Goal: Task Accomplishment & Management: Manage account settings

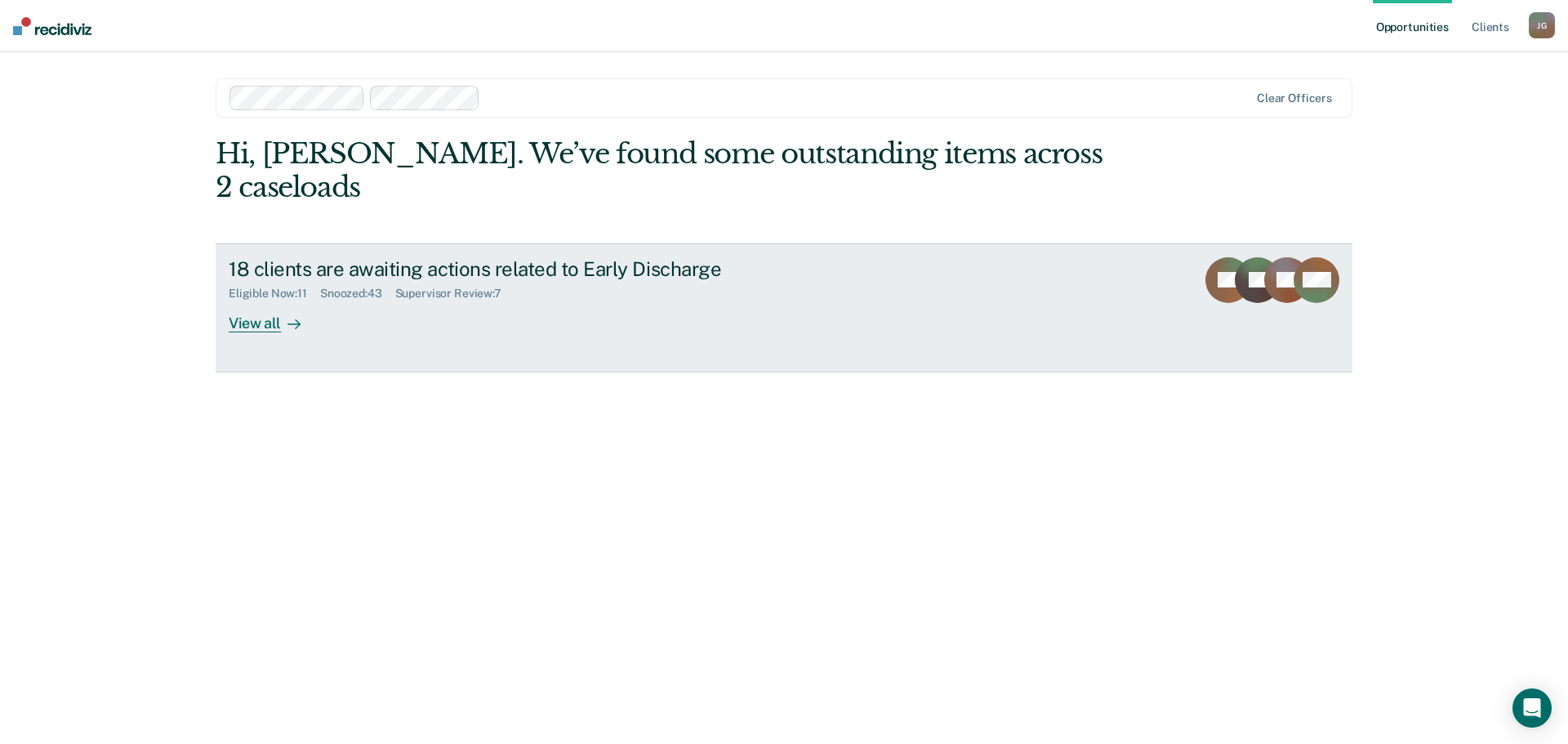
click at [256, 300] on div "View all" at bounding box center [274, 316] width 92 height 31
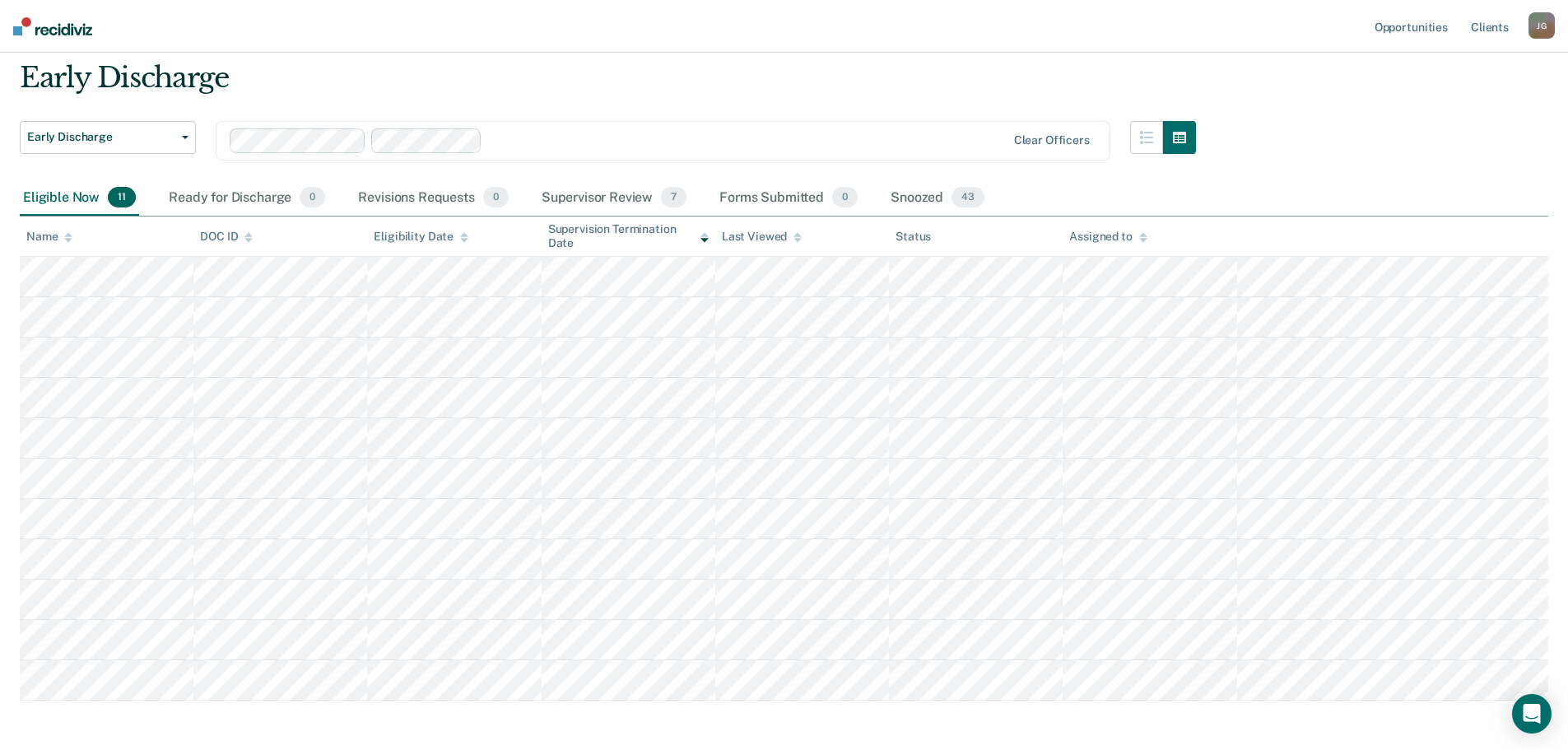
scroll to position [83, 0]
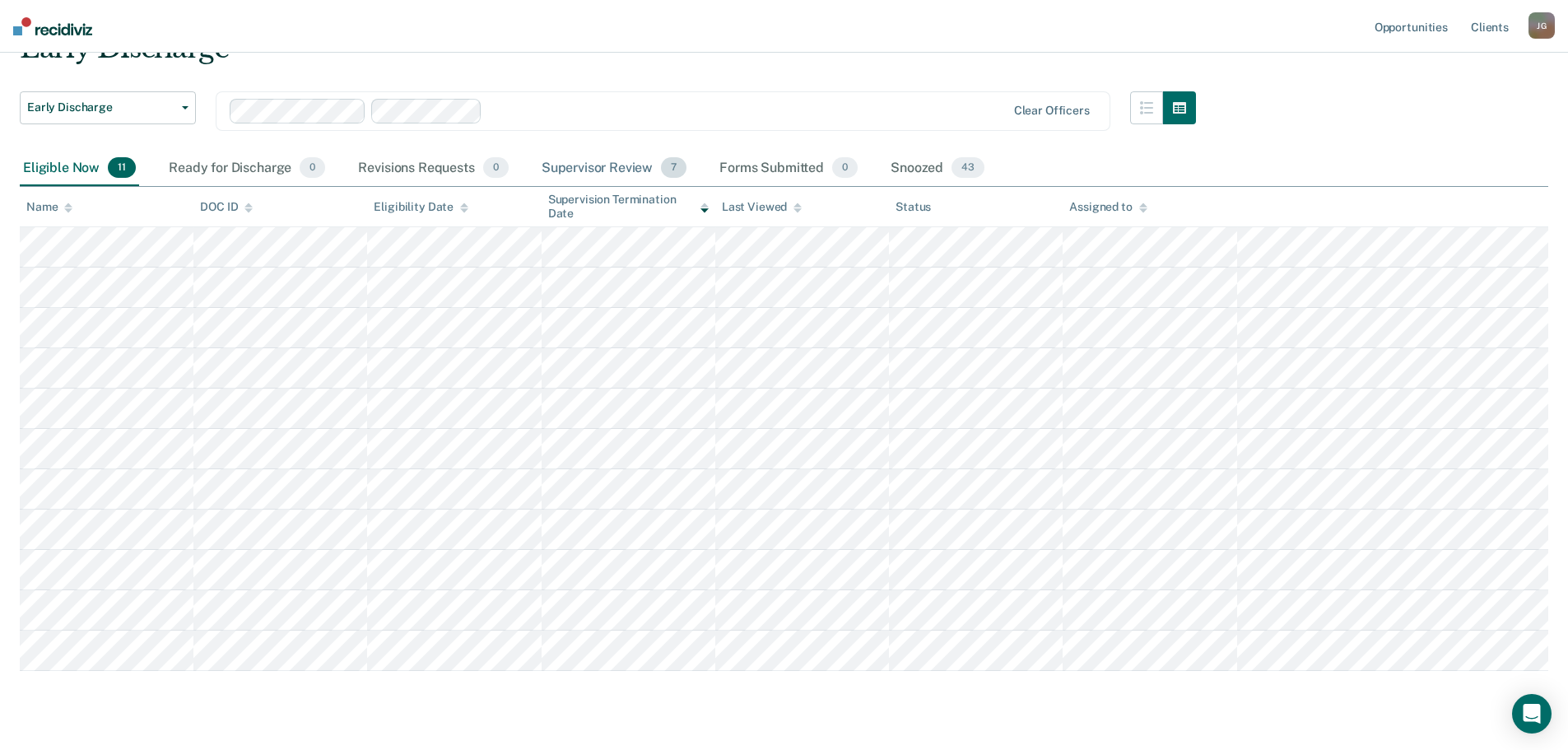
click at [630, 175] on div "Supervisor Review 7" at bounding box center [615, 169] width 152 height 36
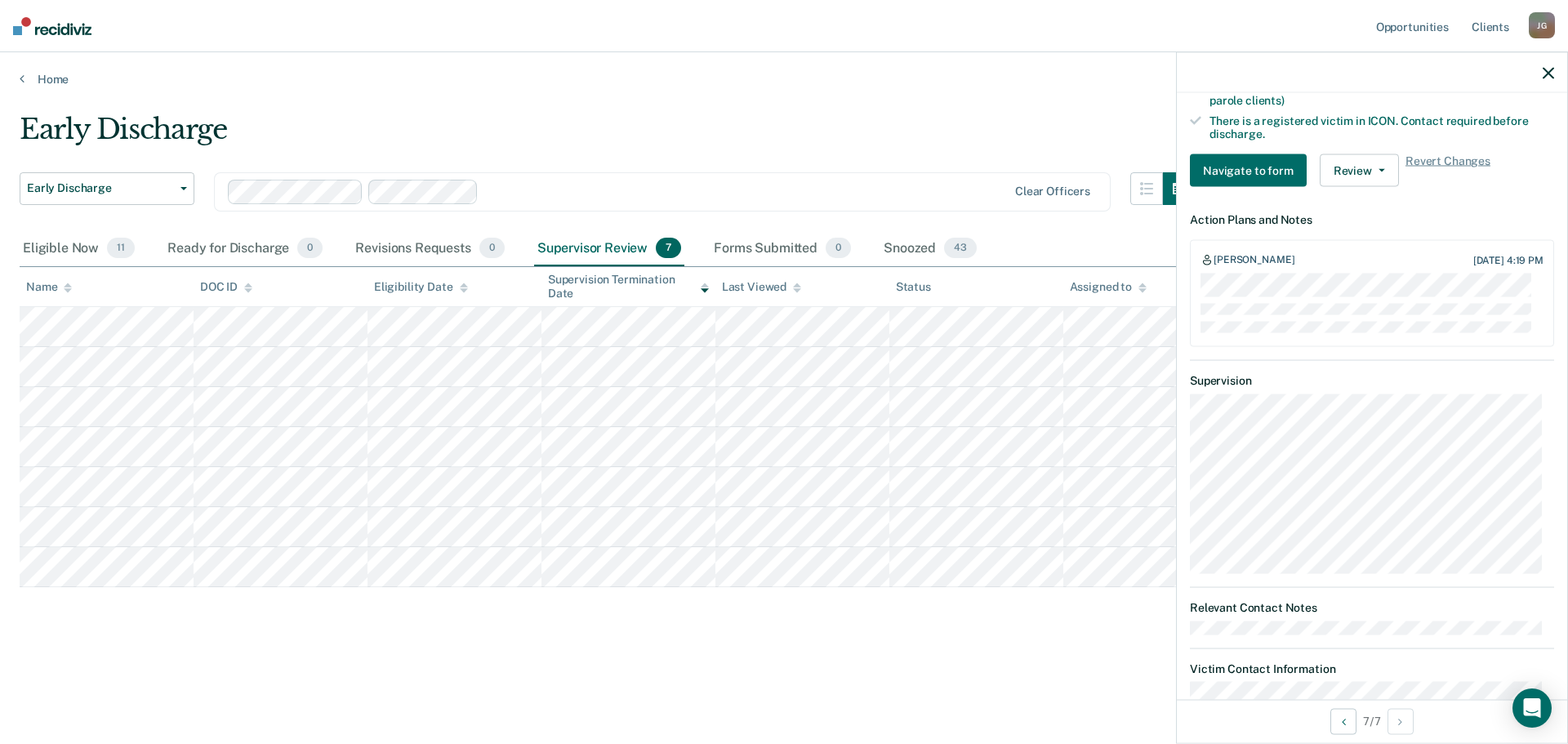
scroll to position [762, 0]
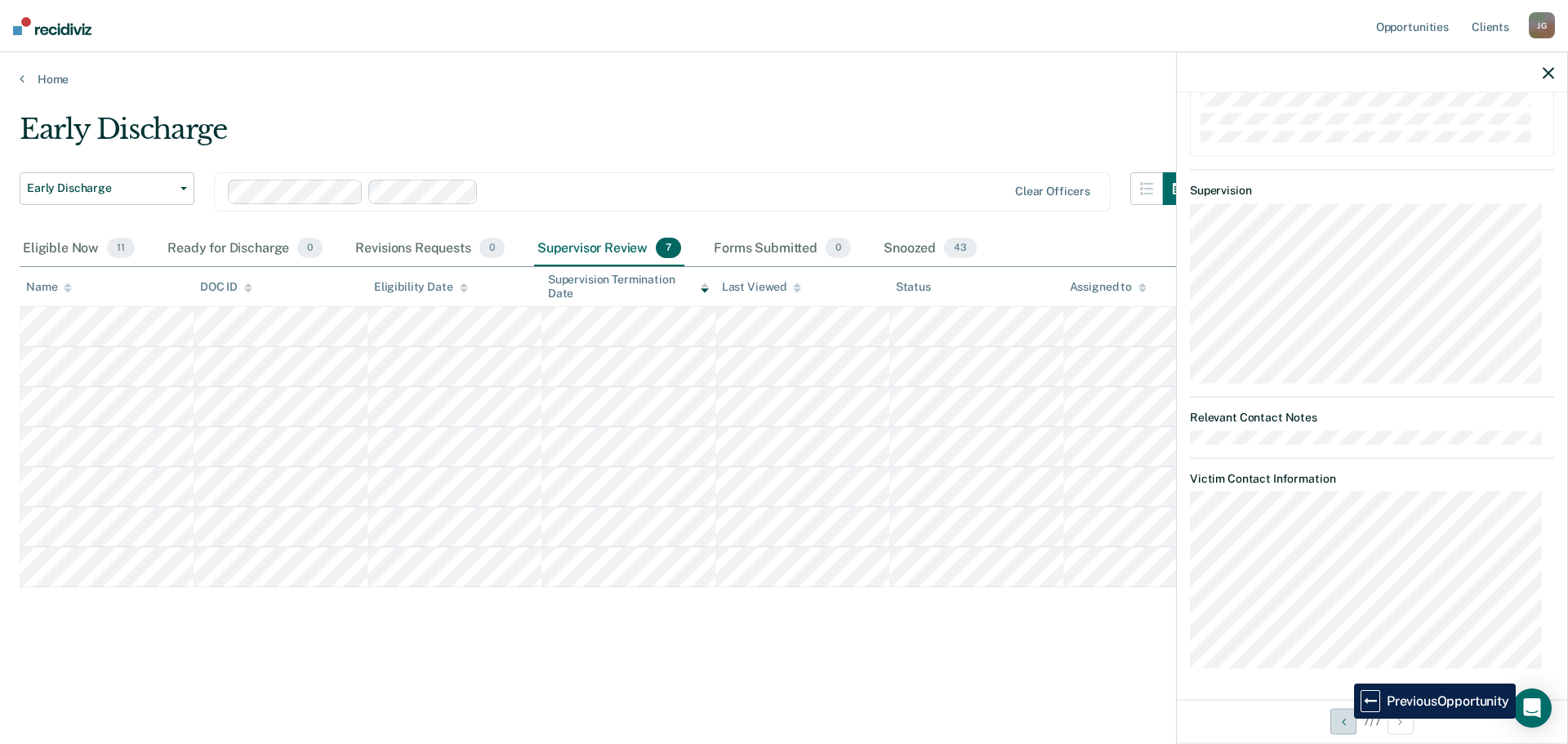
click at [1341, 719] on icon "Previous Opportunity" at bounding box center [1343, 722] width 4 height 12
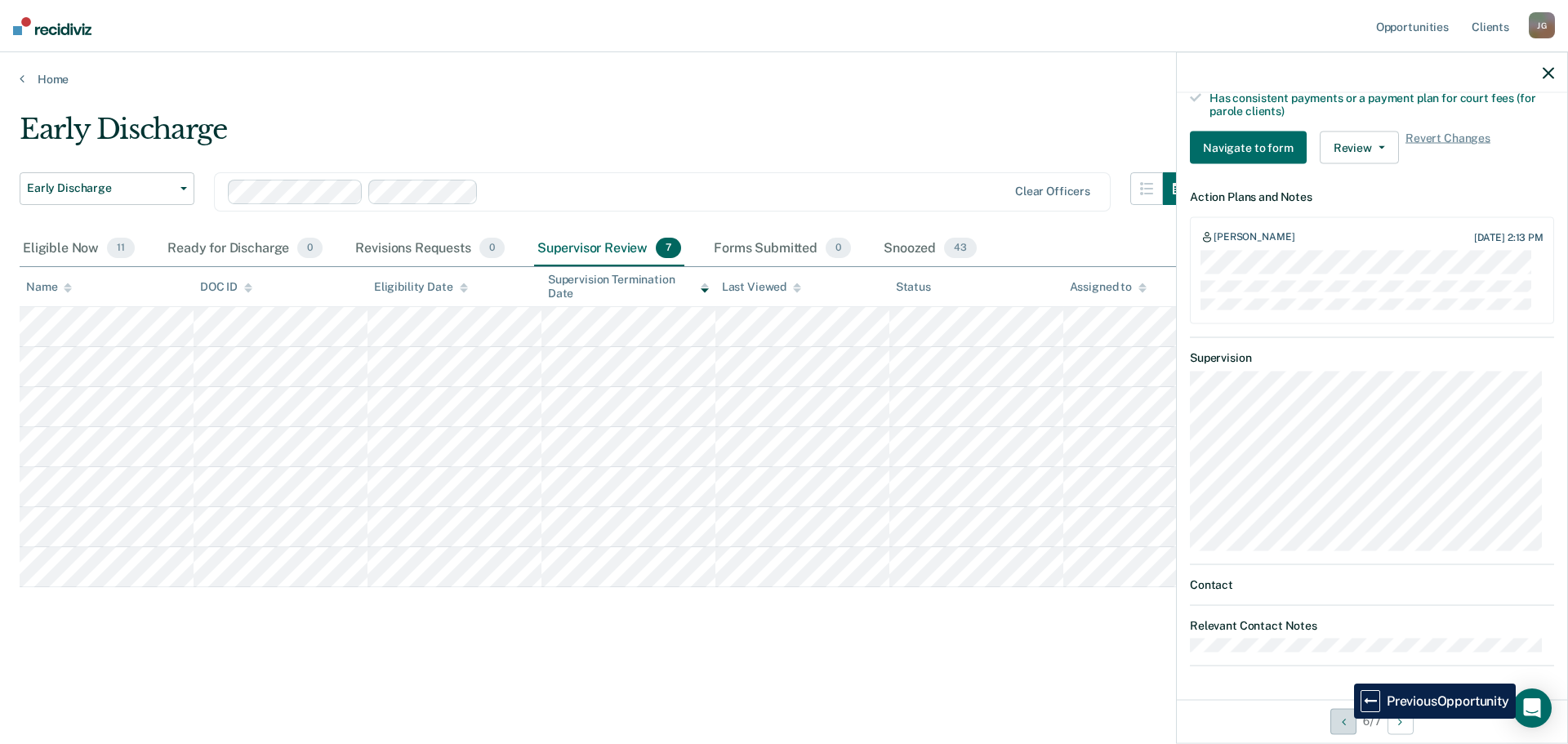
scroll to position [571, 0]
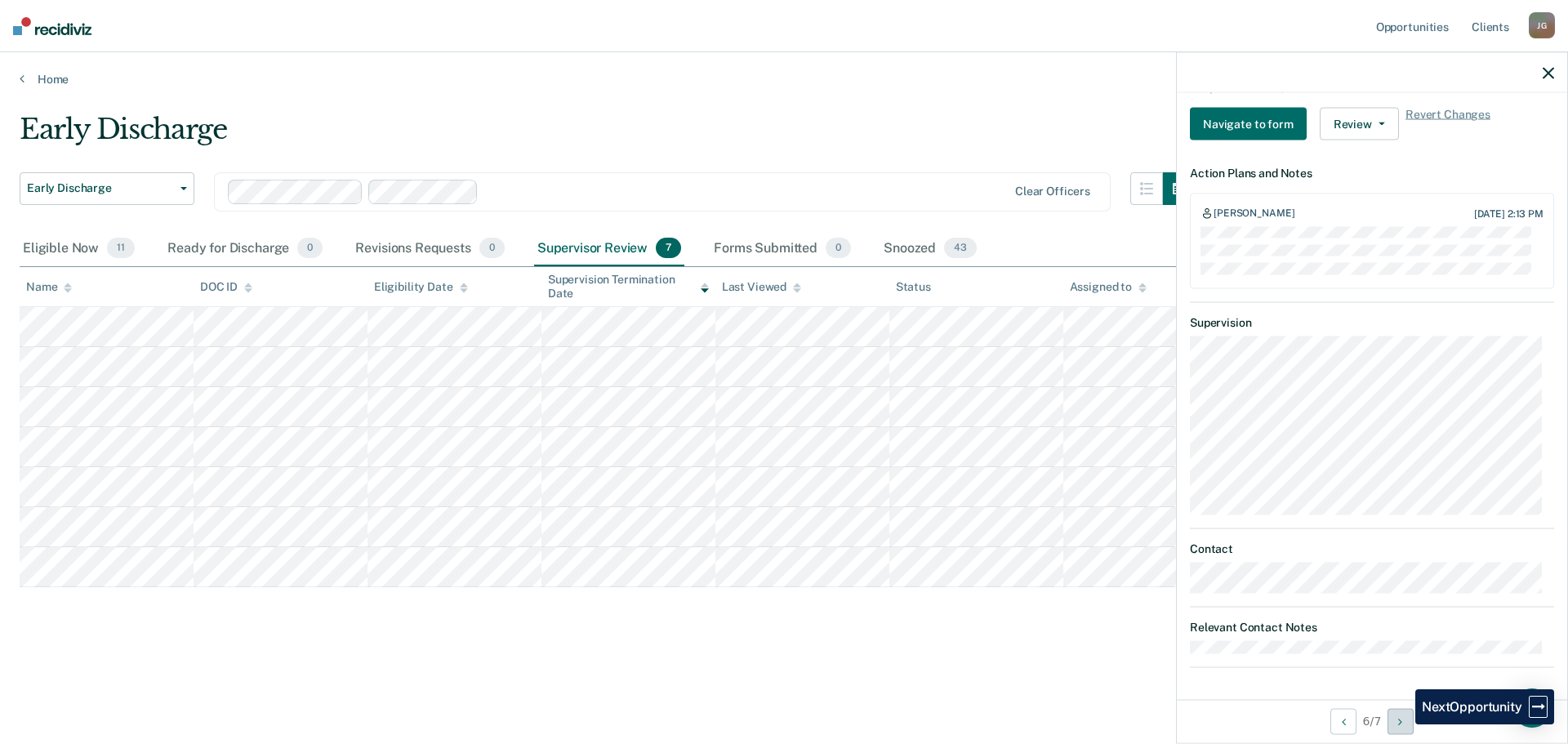
click at [1402, 725] on icon "Next Opportunity" at bounding box center [1400, 722] width 4 height 12
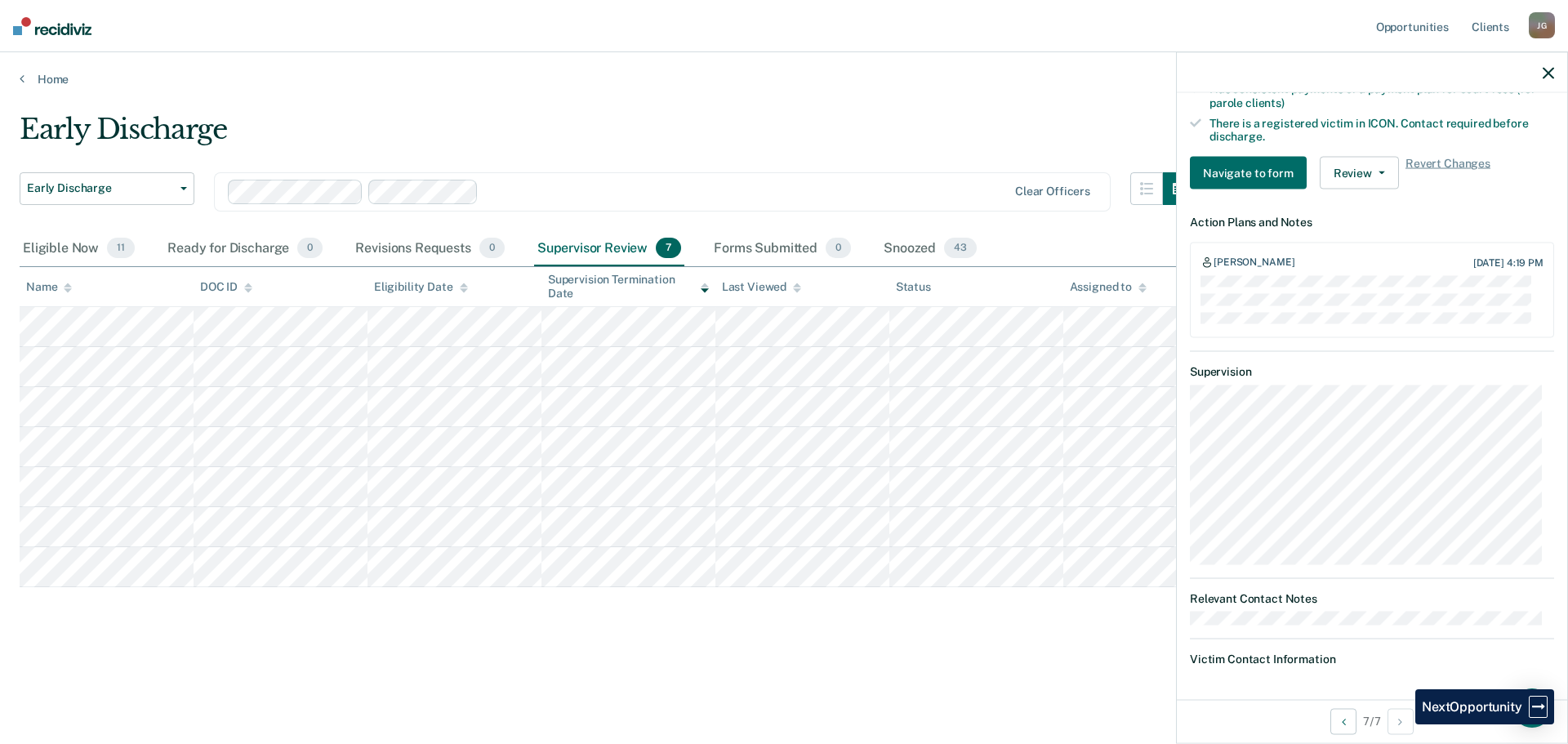
scroll to position [762, 0]
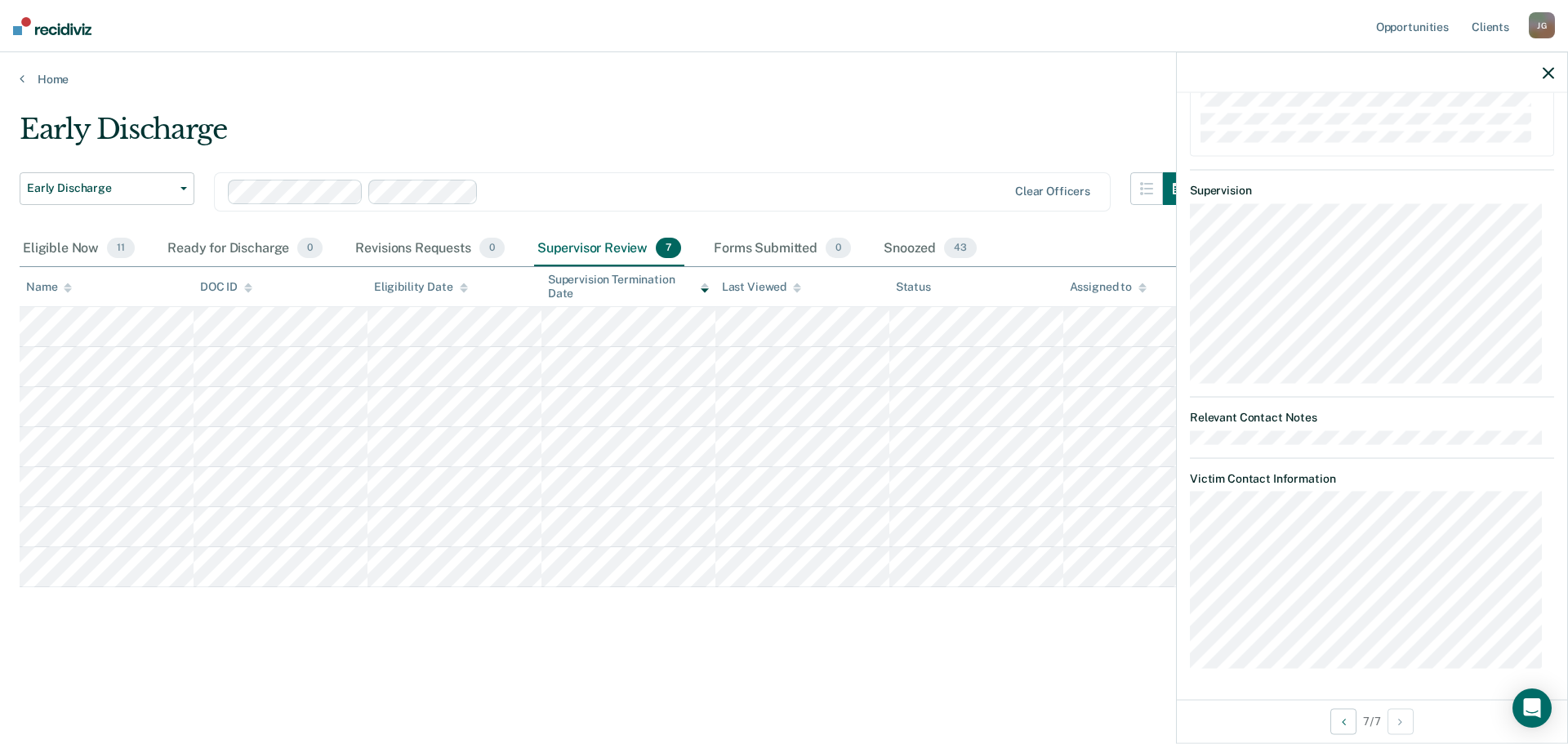
click at [1550, 75] on icon "button" at bounding box center [1548, 72] width 12 height 12
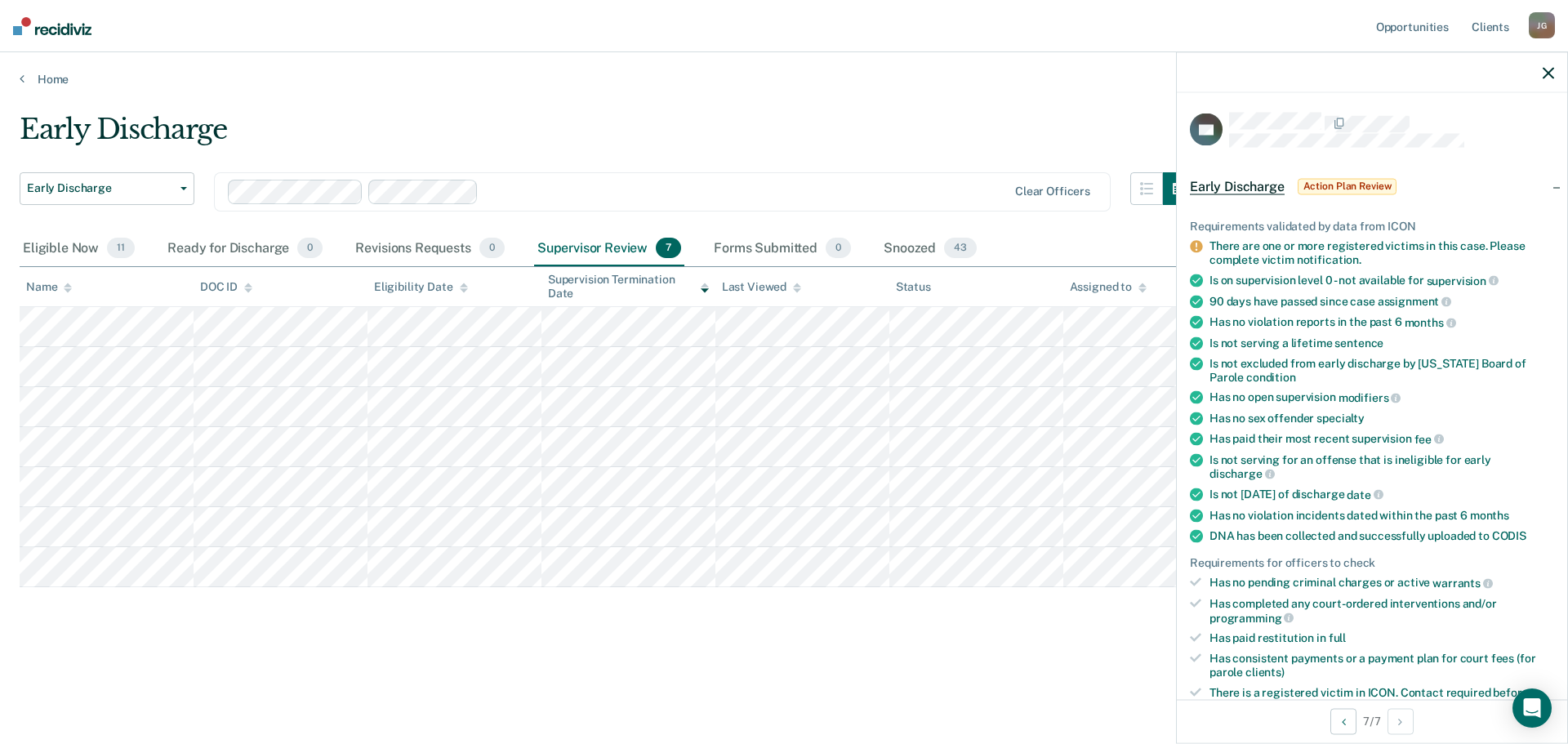
click at [1316, 183] on span "Action Plan Review" at bounding box center [1347, 186] width 100 height 16
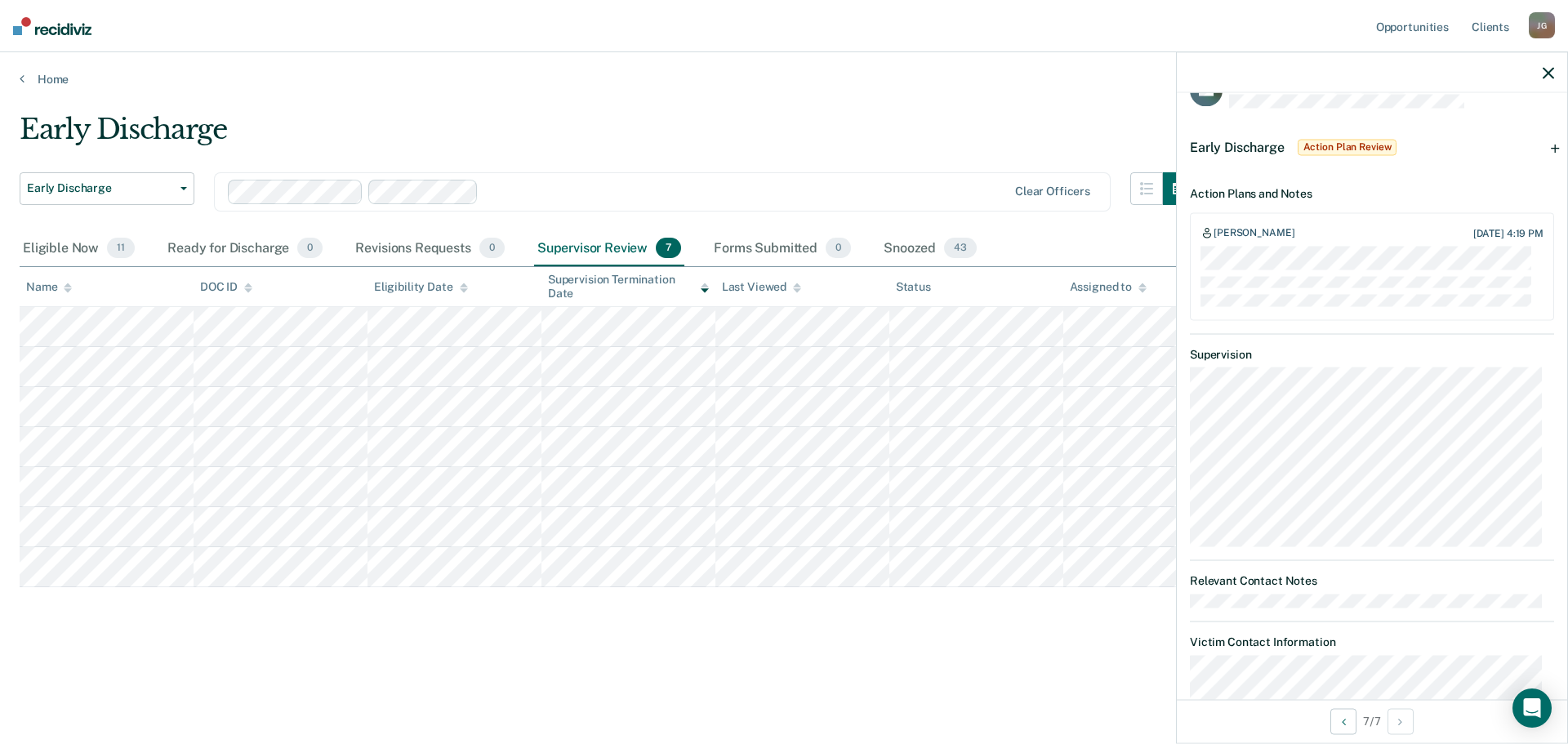
scroll to position [0, 0]
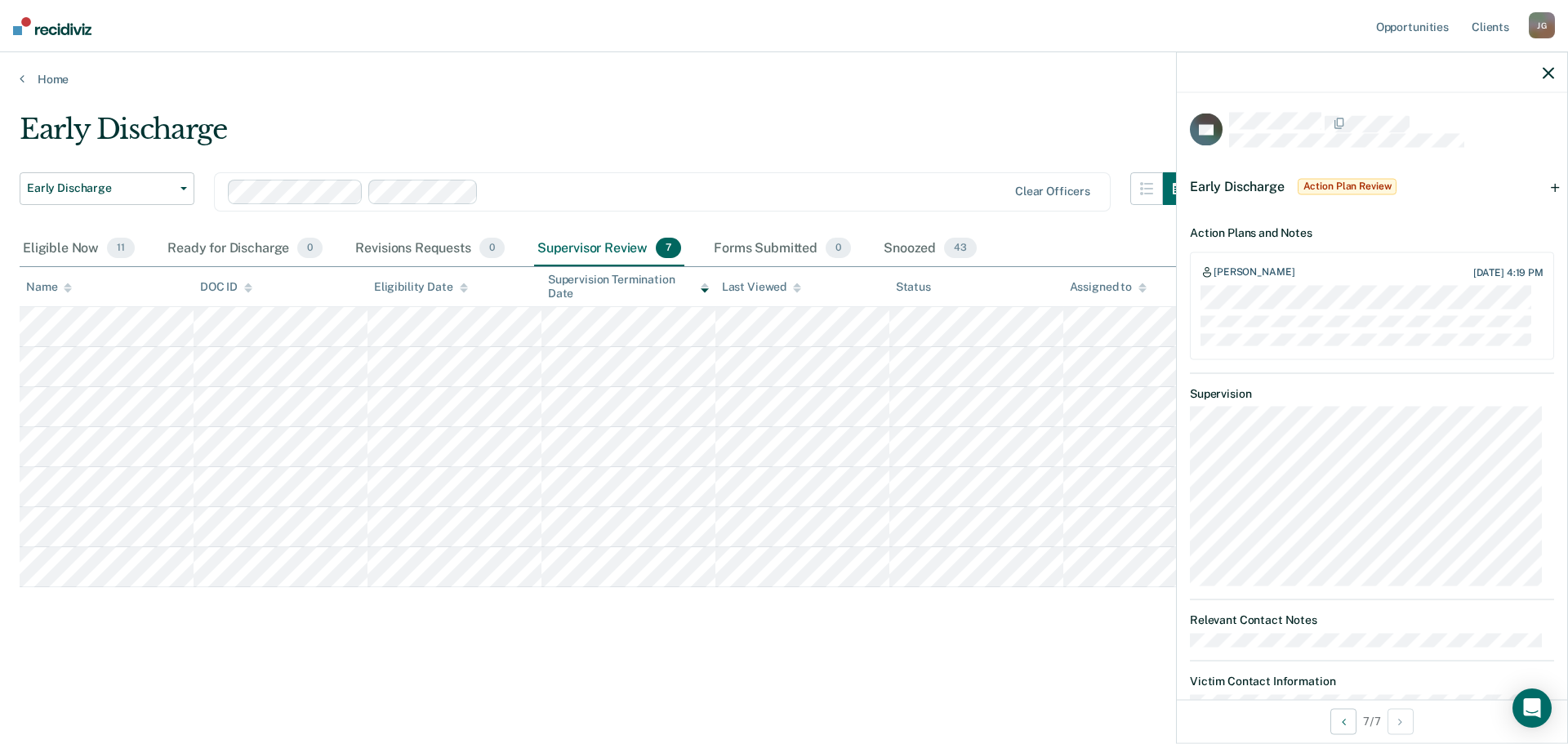
click at [1551, 75] on icon "button" at bounding box center [1548, 72] width 12 height 12
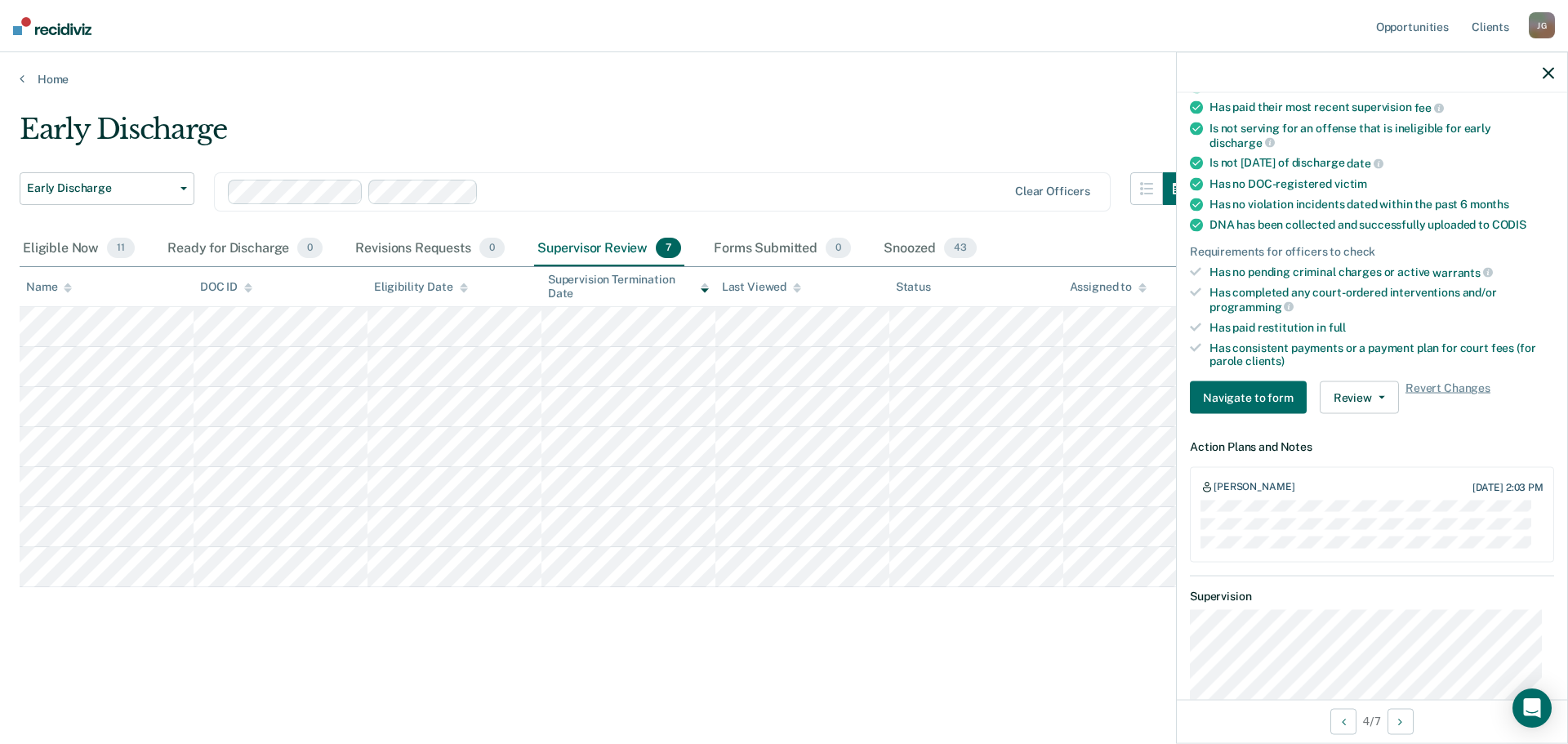
scroll to position [327, 0]
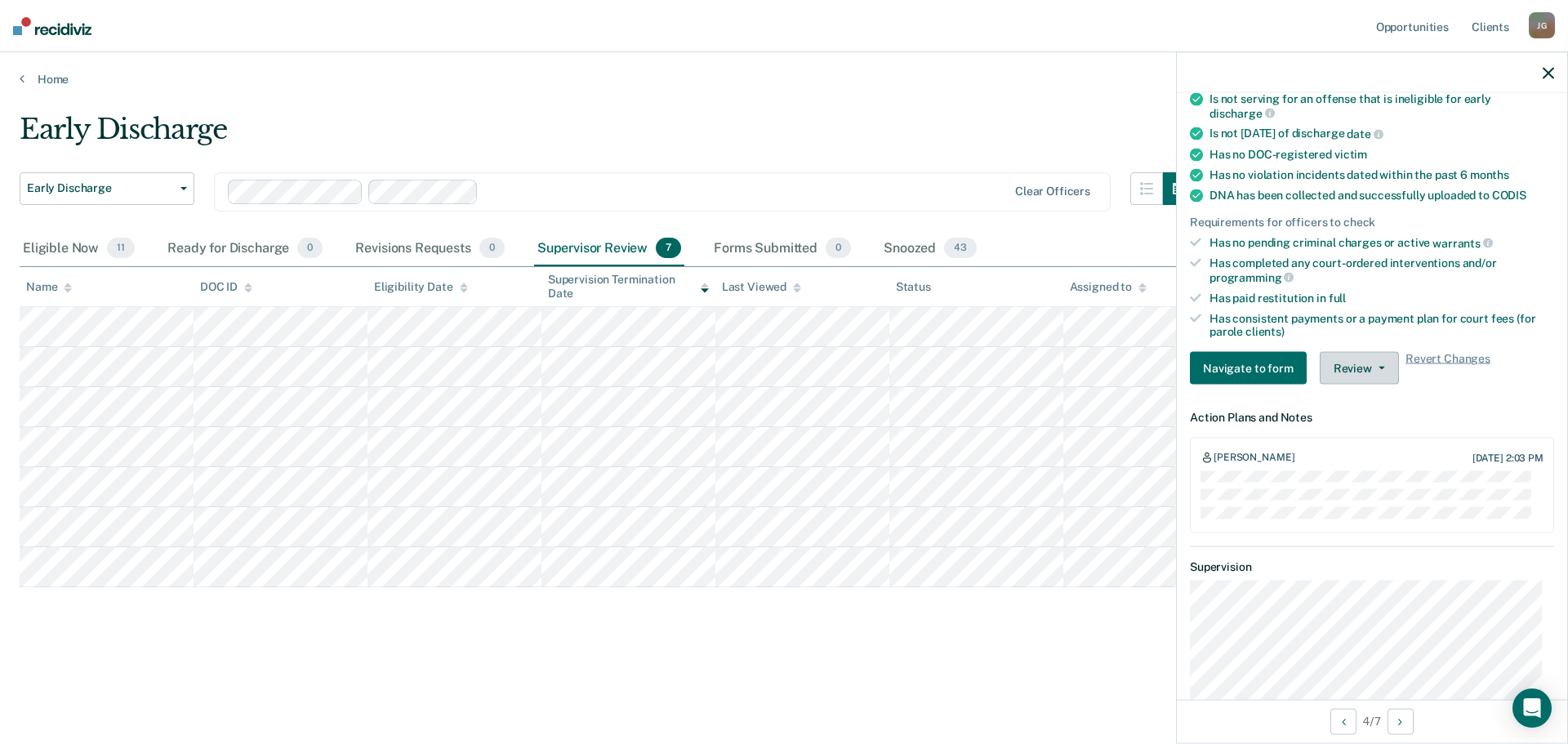
click at [1370, 370] on button "Review" at bounding box center [1359, 368] width 79 height 32
click at [1375, 418] on button "Approve Snooze" at bounding box center [1398, 426] width 157 height 26
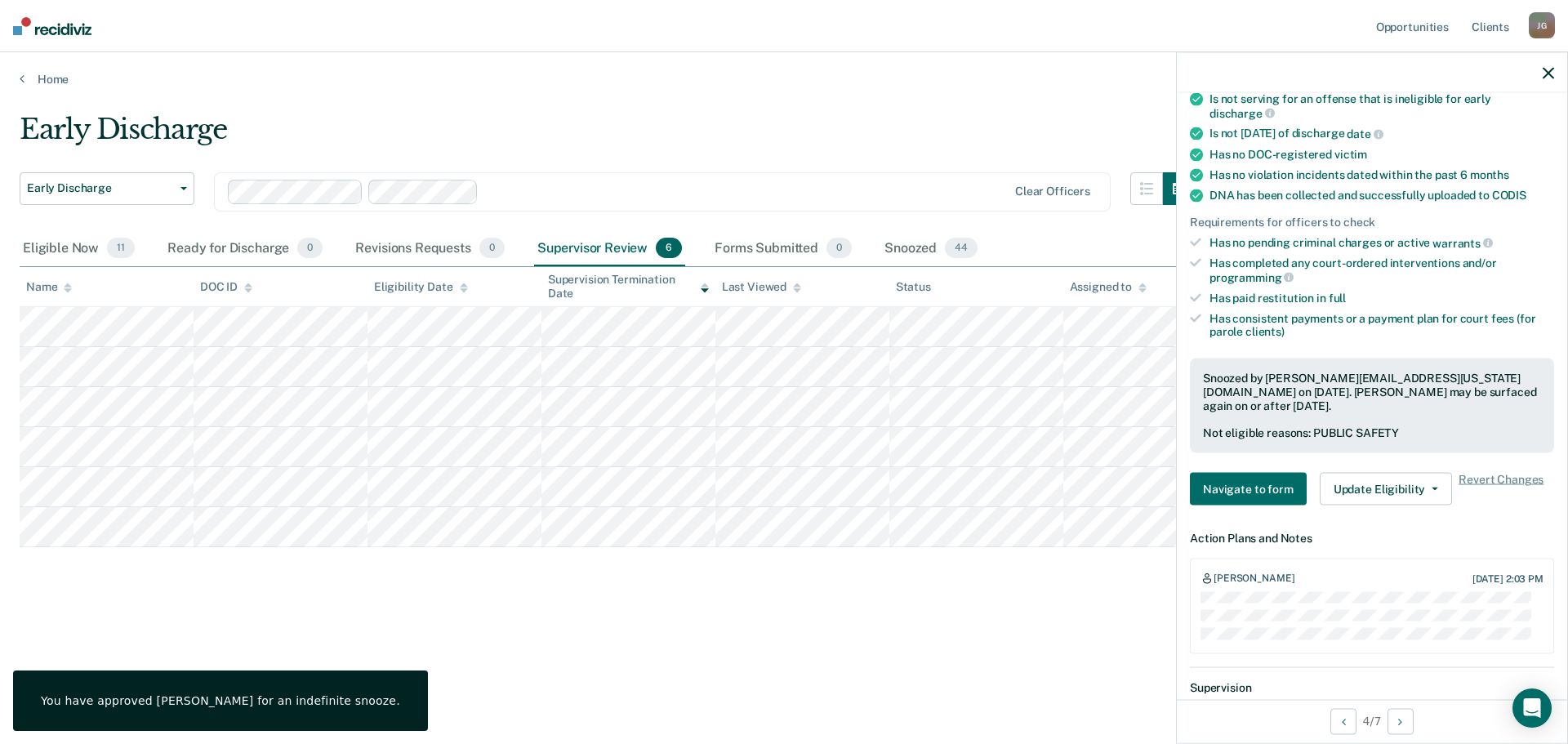
scroll to position [361, 0]
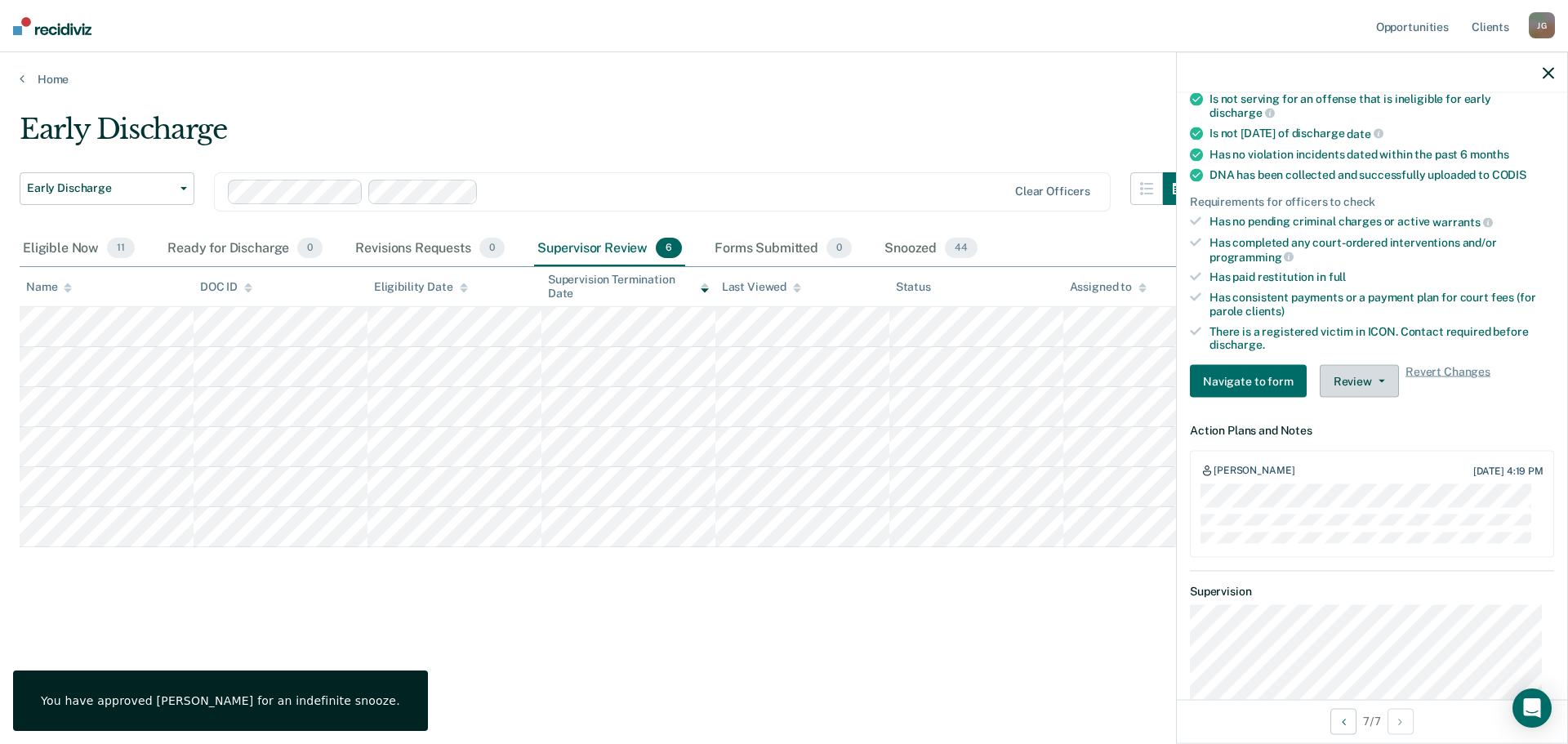
click at [1350, 385] on button "Review" at bounding box center [1359, 381] width 79 height 32
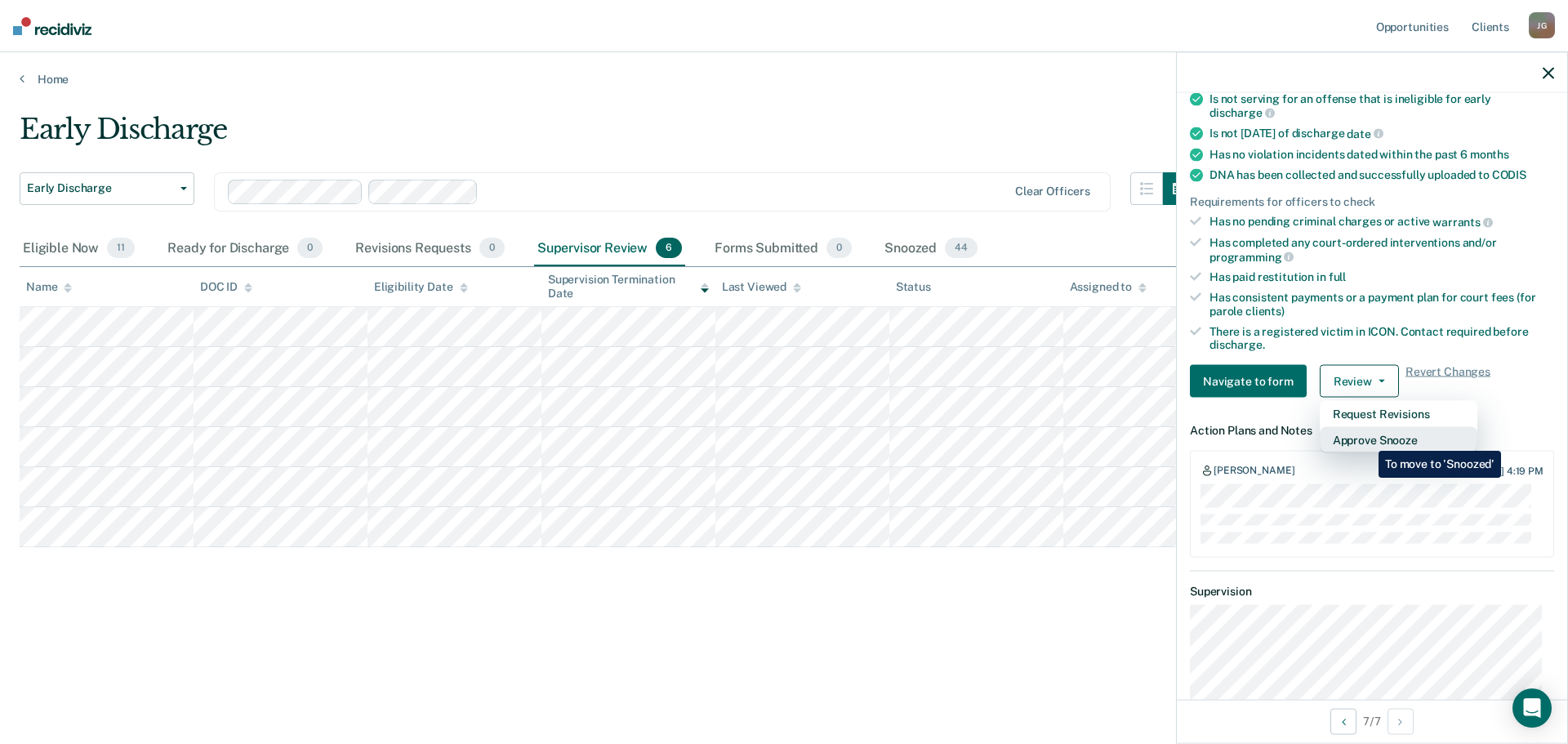
click at [1366, 439] on button "Approve Snooze" at bounding box center [1398, 440] width 157 height 26
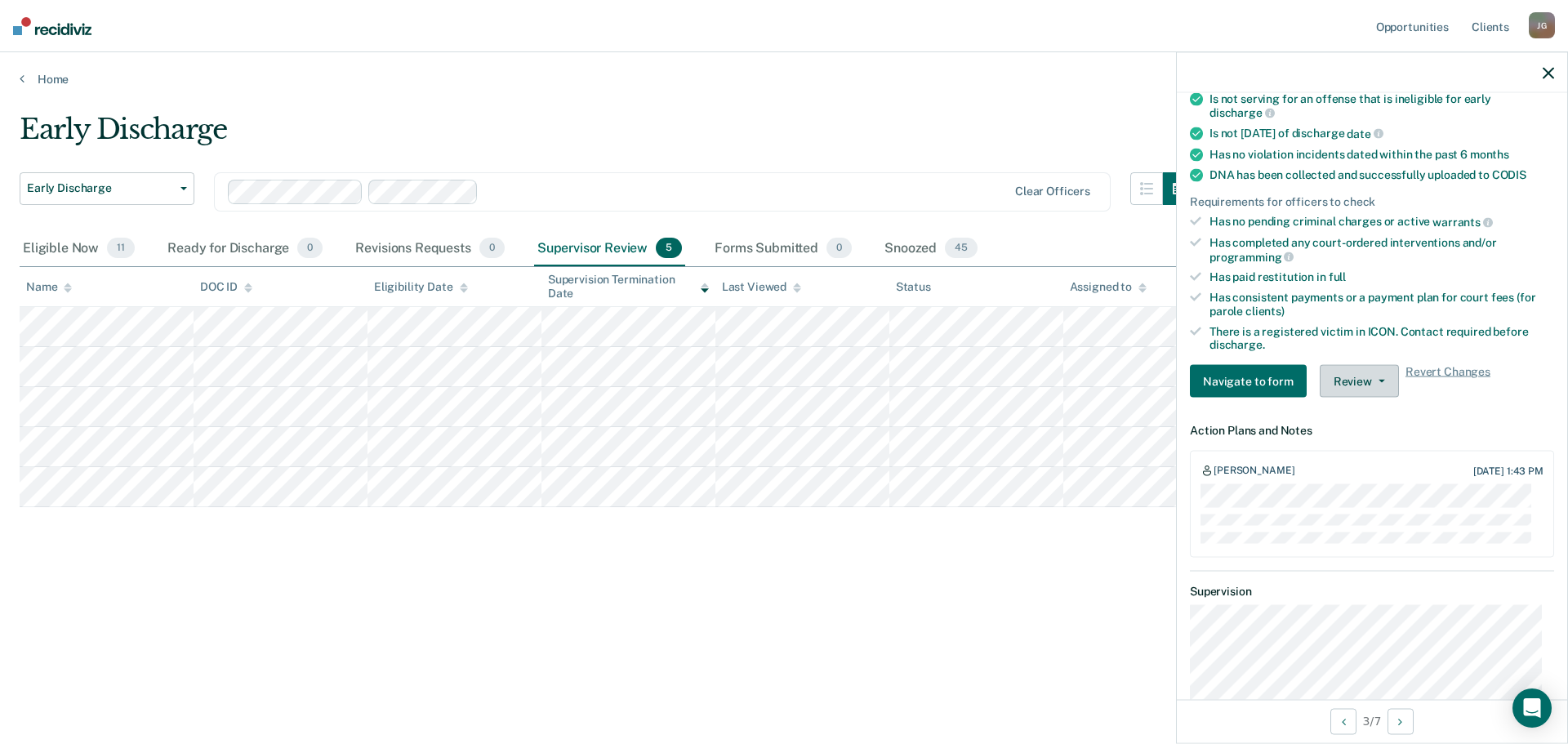
click at [1371, 383] on button "Review" at bounding box center [1359, 381] width 79 height 32
click at [1369, 434] on button "Approve Snooze" at bounding box center [1398, 440] width 157 height 26
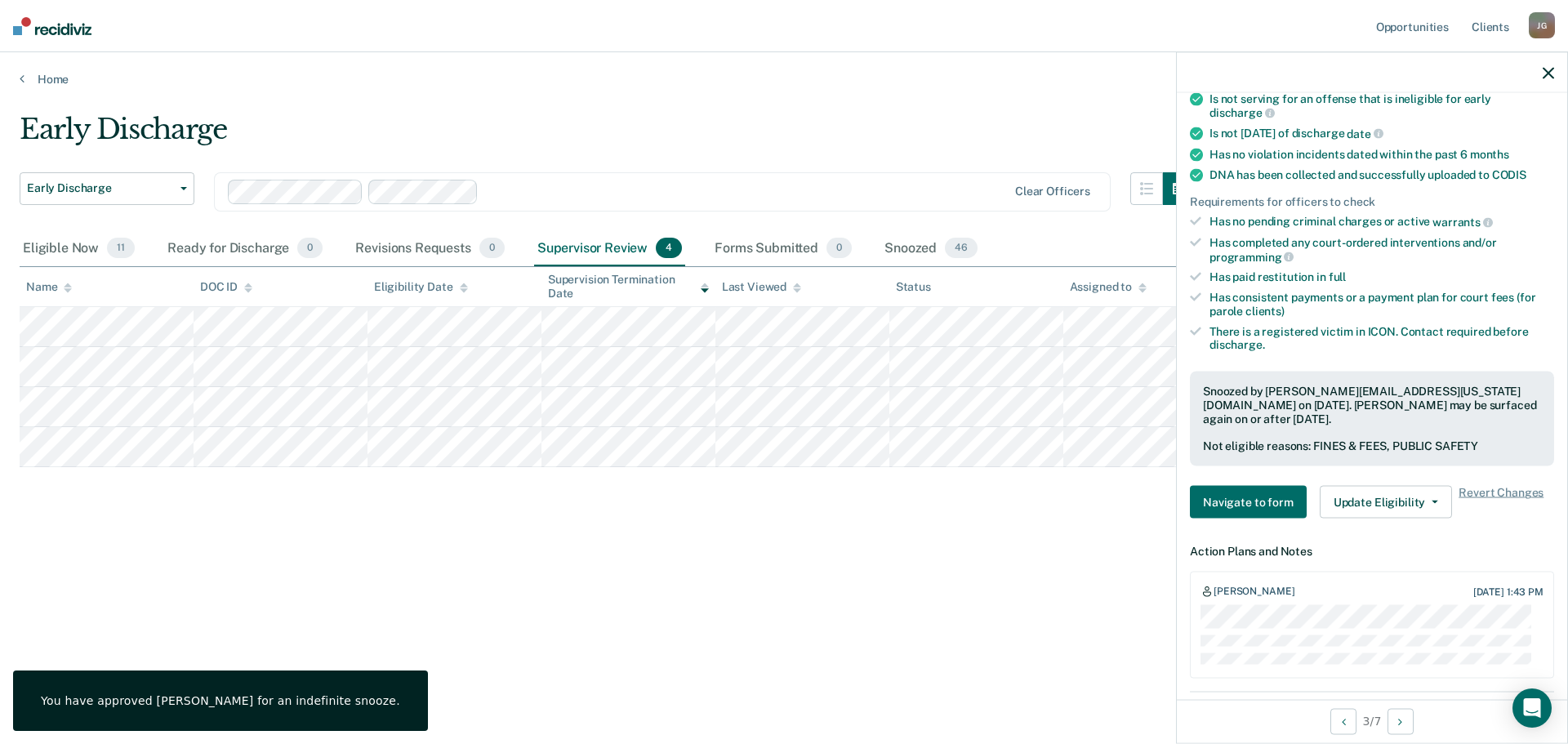
click at [1546, 76] on icon "button" at bounding box center [1548, 72] width 12 height 12
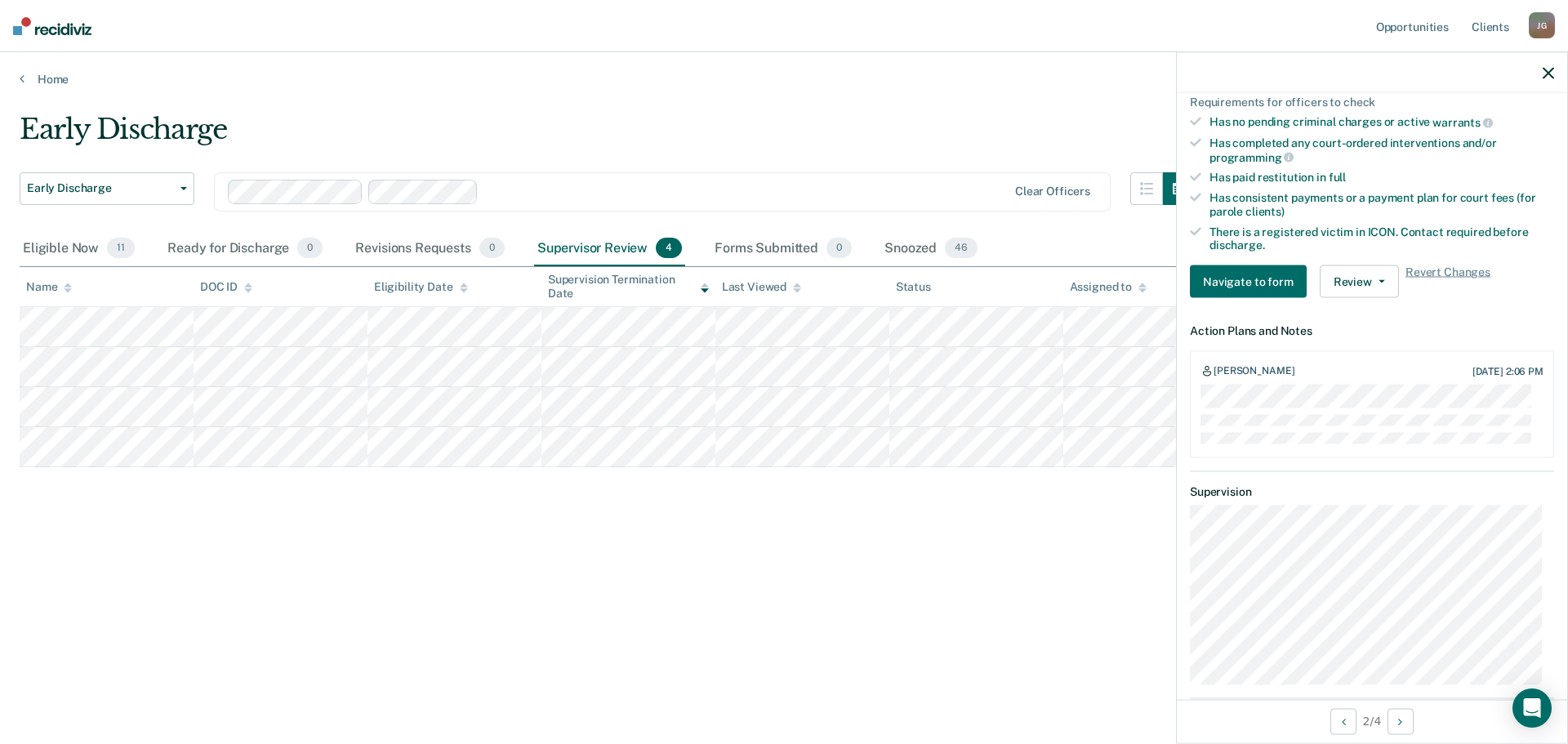
scroll to position [490, 0]
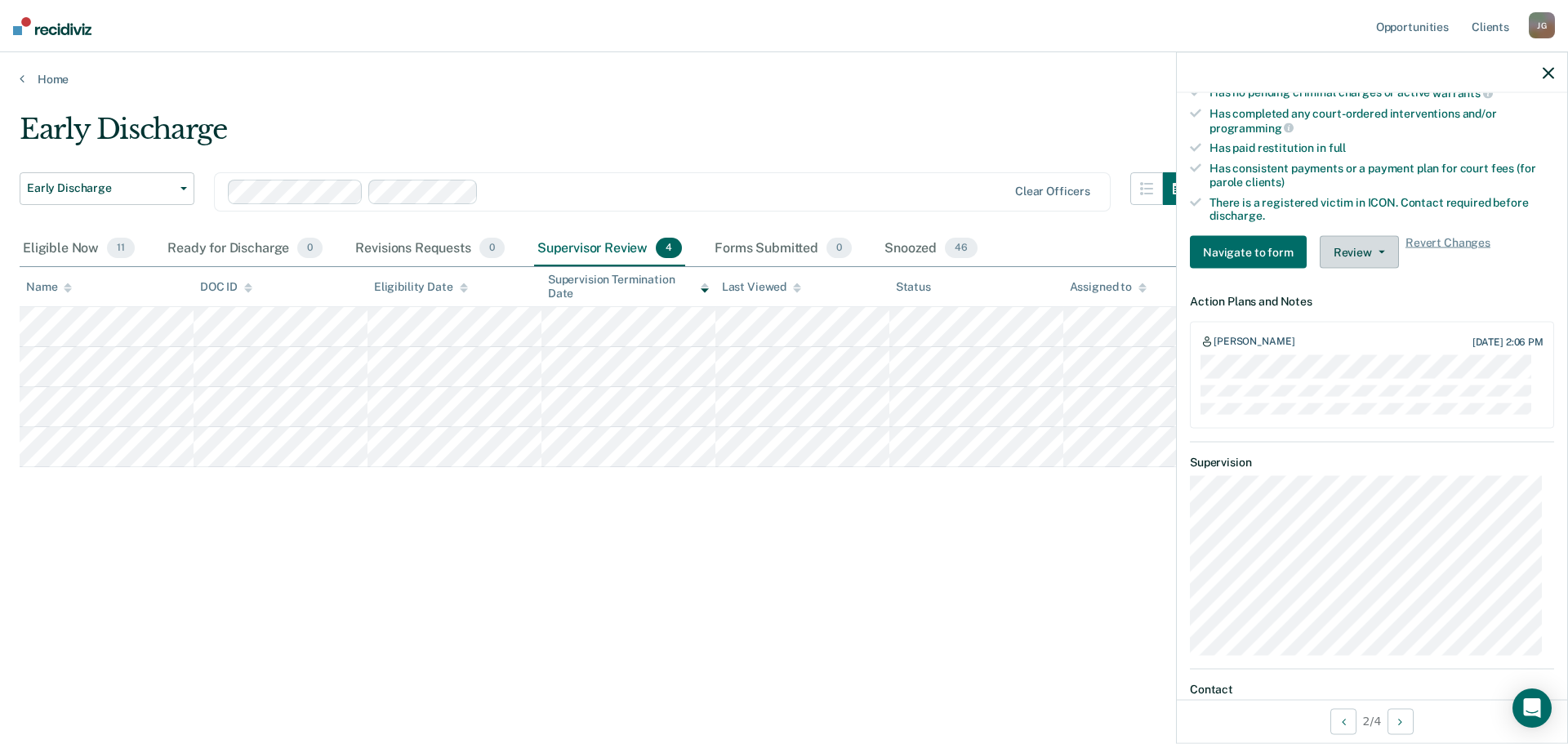
click at [1341, 247] on button "Review" at bounding box center [1359, 252] width 79 height 32
click at [1356, 304] on button "Approve Snooze" at bounding box center [1398, 311] width 157 height 26
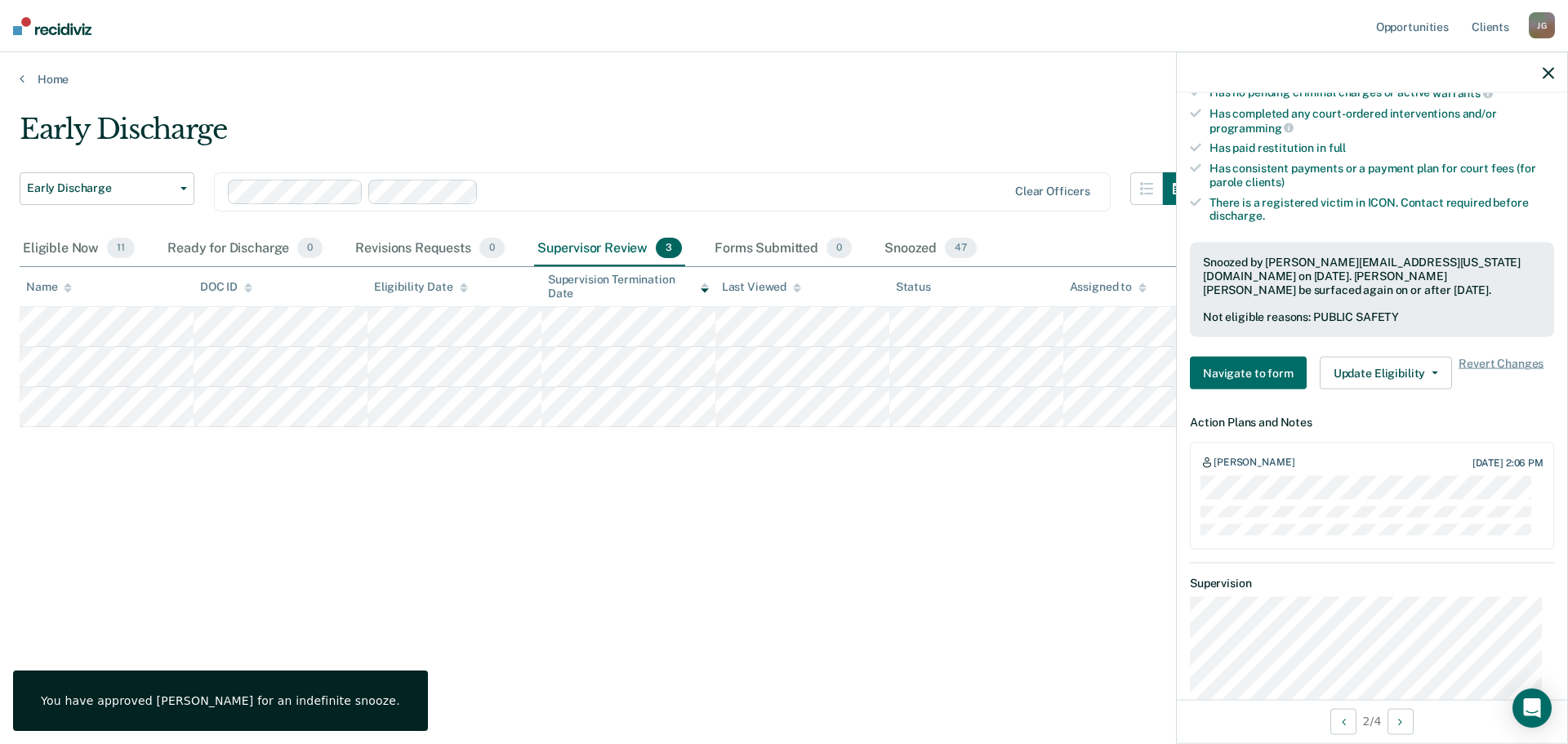
click at [1546, 75] on icon "button" at bounding box center [1548, 72] width 12 height 12
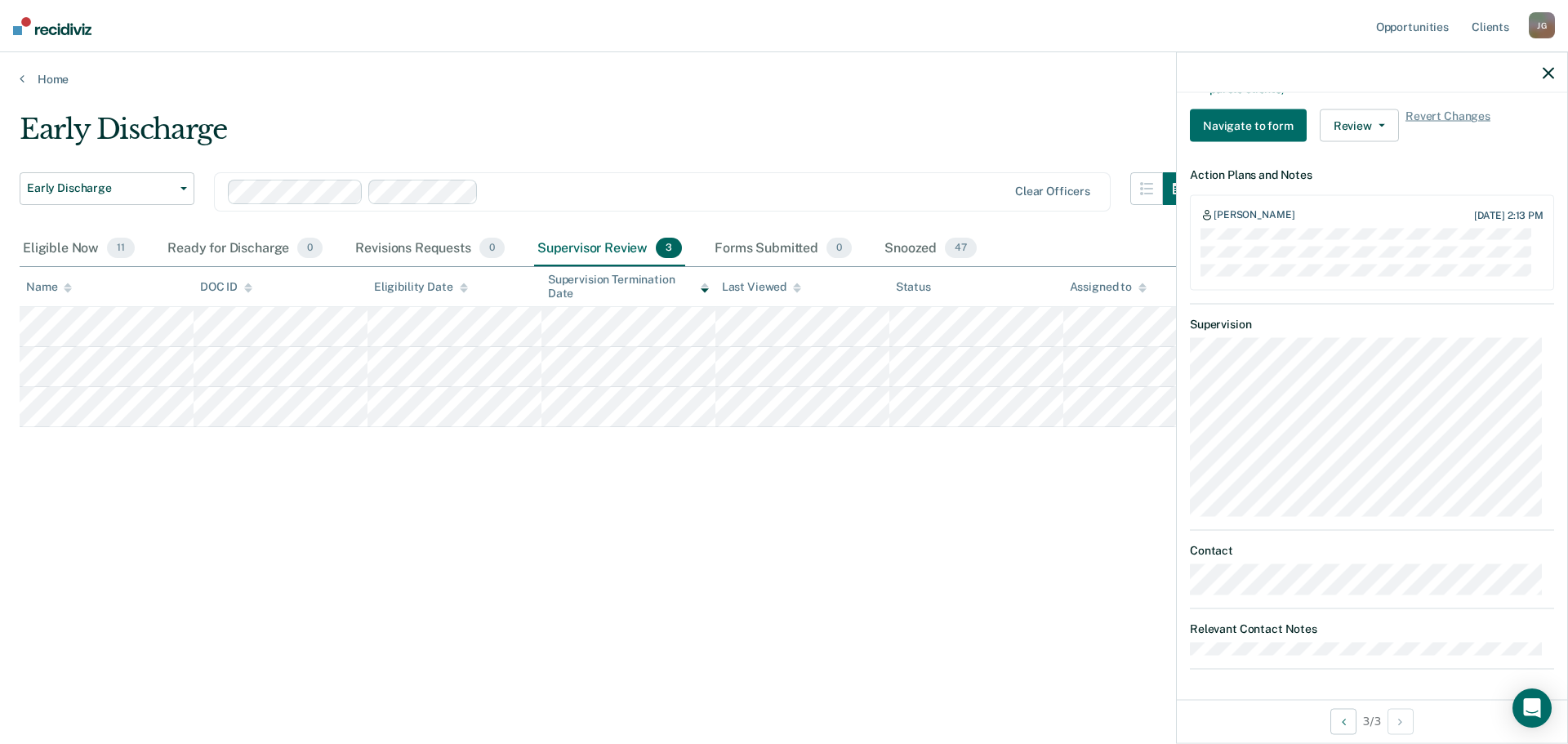
scroll to position [571, 0]
click at [1380, 125] on button "Review" at bounding box center [1359, 124] width 79 height 32
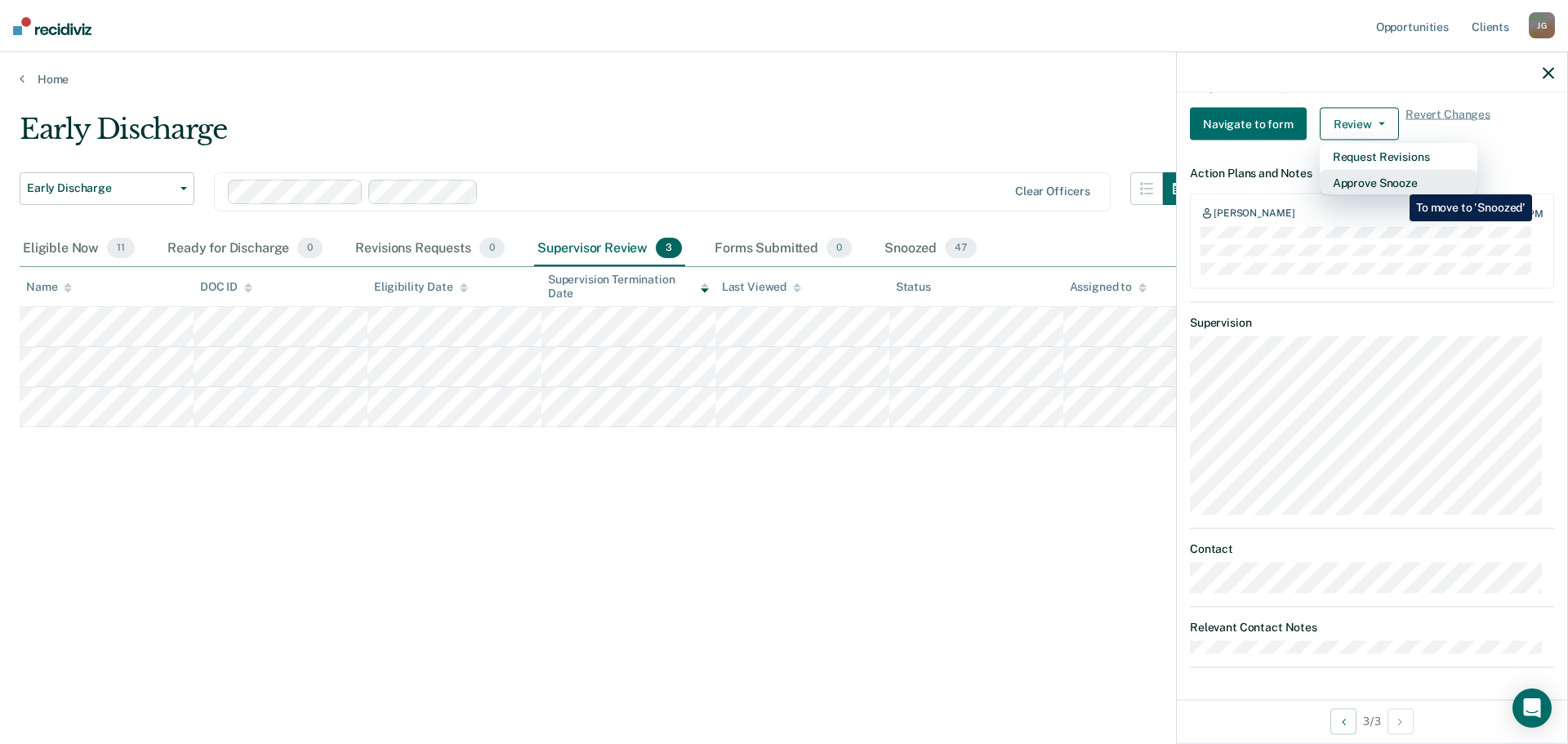
click at [1397, 183] on button "Approve Snooze" at bounding box center [1398, 183] width 157 height 26
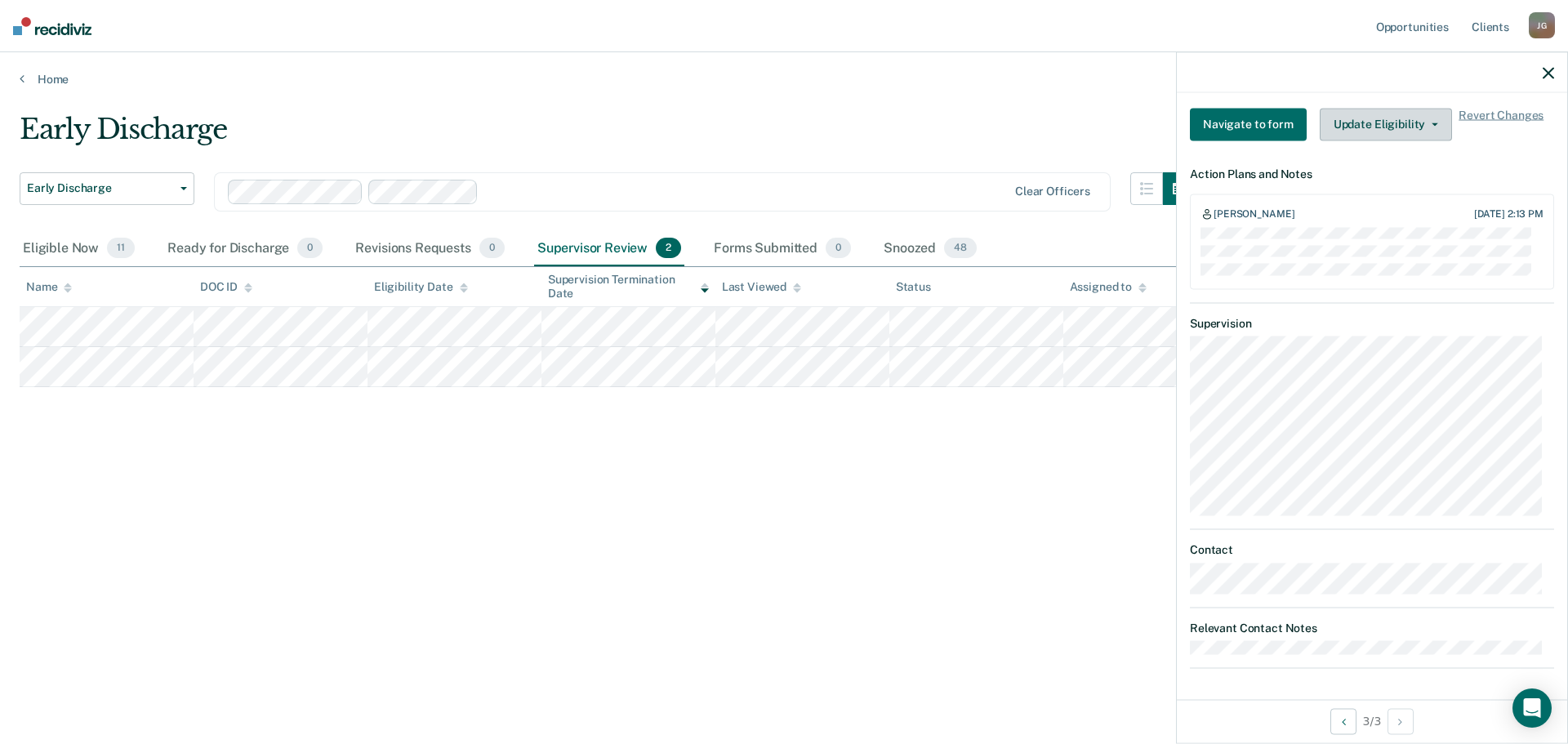
scroll to position [692, 0]
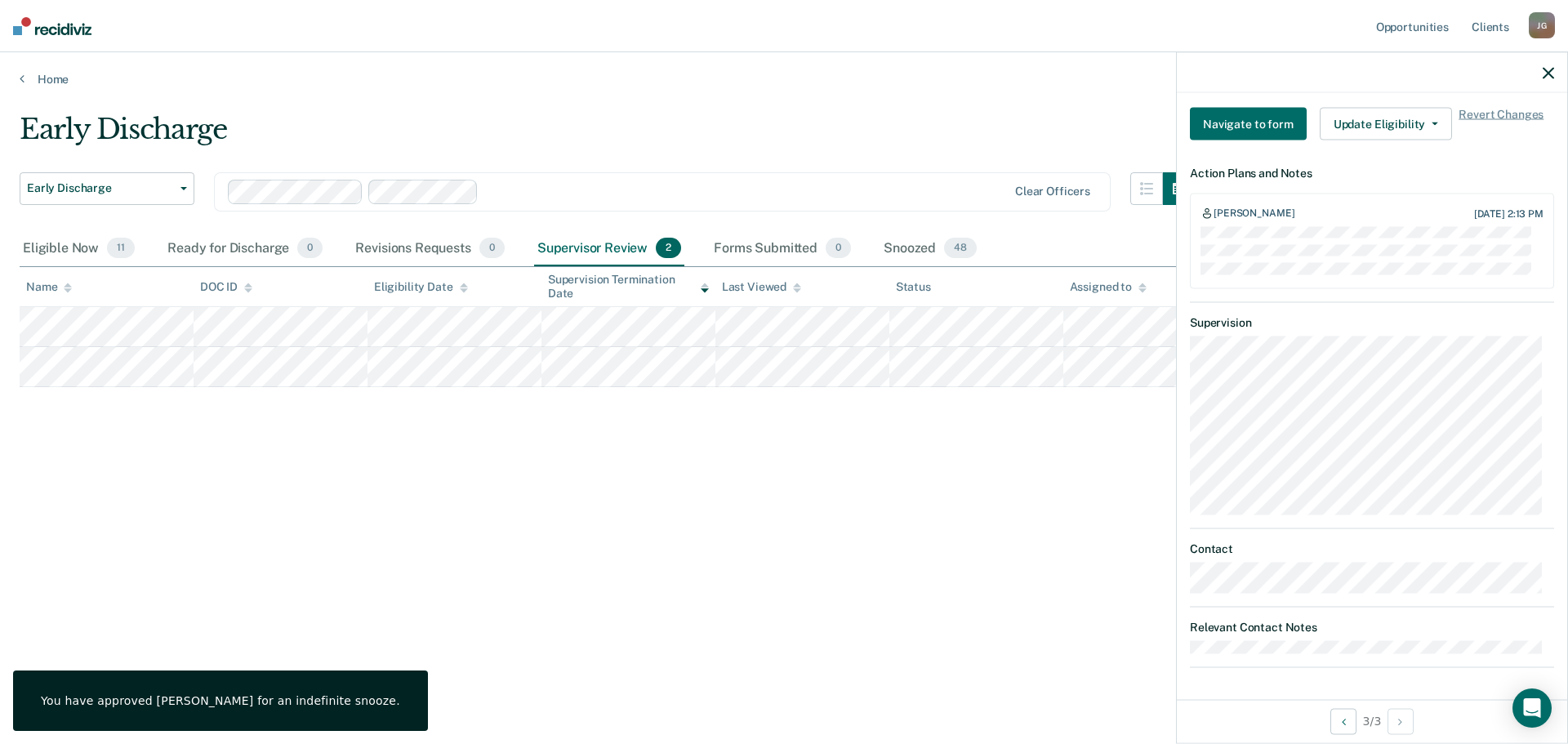
click at [839, 486] on div "Early Discharge Early Discharge Early Discharge Clear officers Eligible Now 11 …" at bounding box center [784, 367] width 1528 height 509
click at [1550, 67] on icon "button" at bounding box center [1548, 72] width 12 height 12
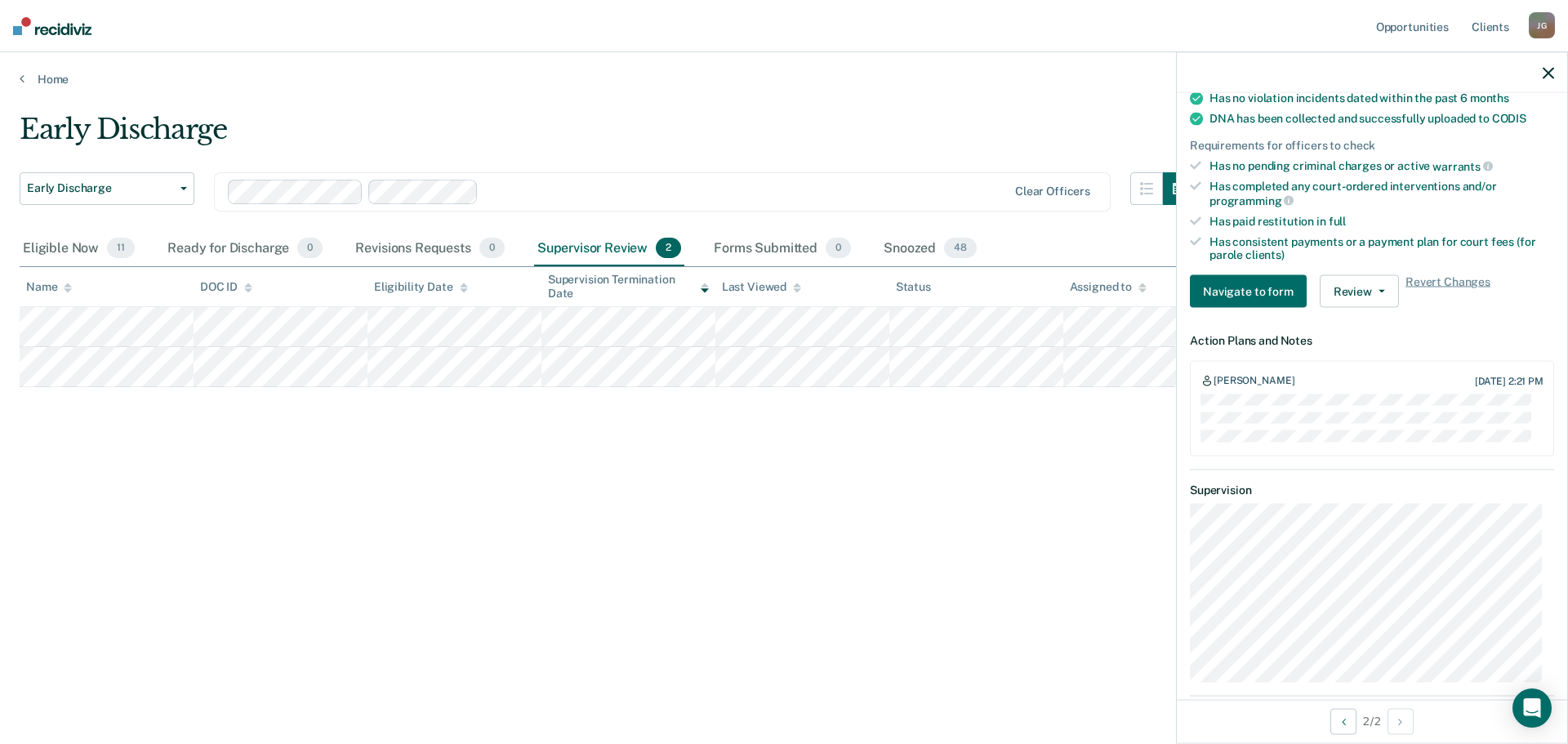
scroll to position [408, 0]
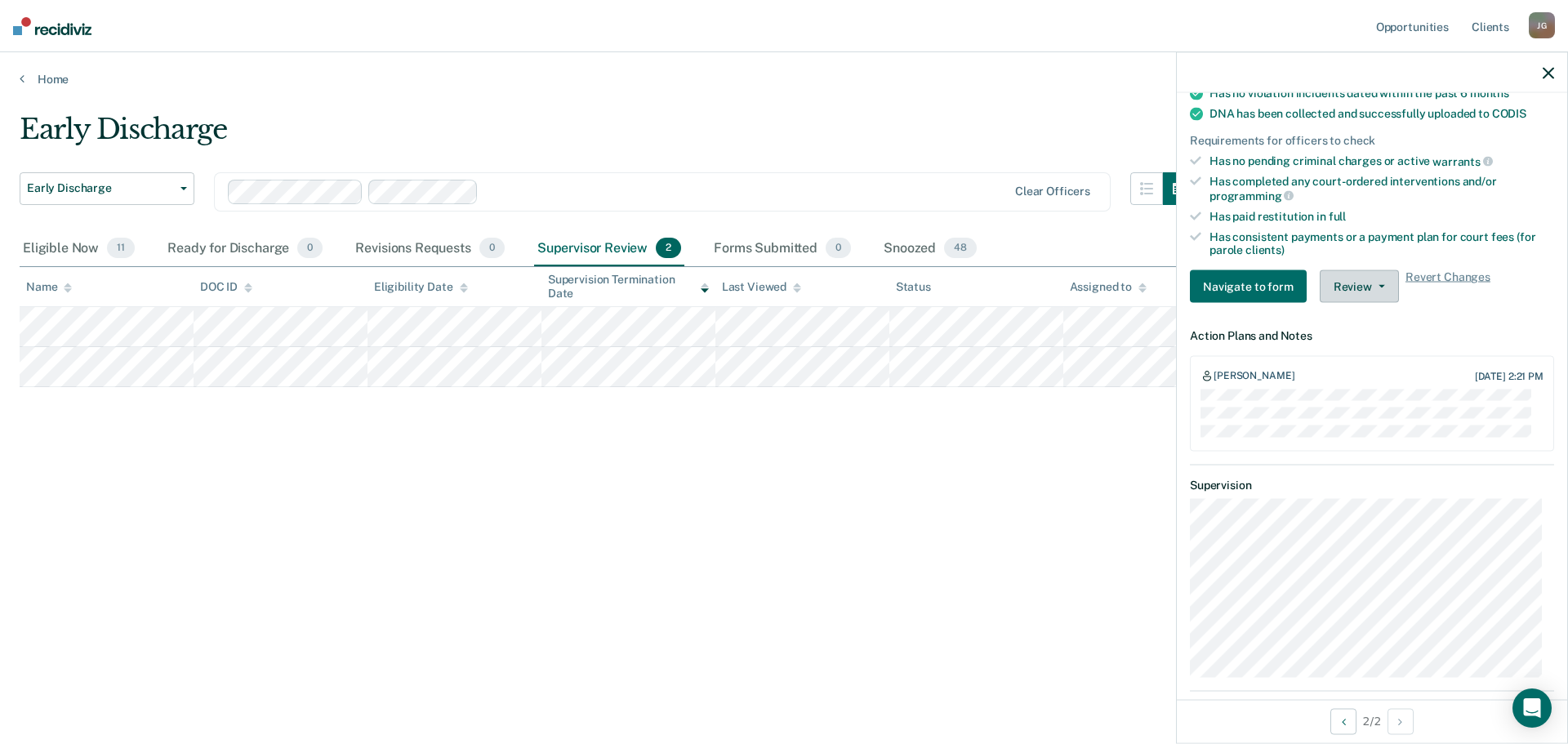
click at [1360, 282] on button "Review" at bounding box center [1359, 287] width 79 height 32
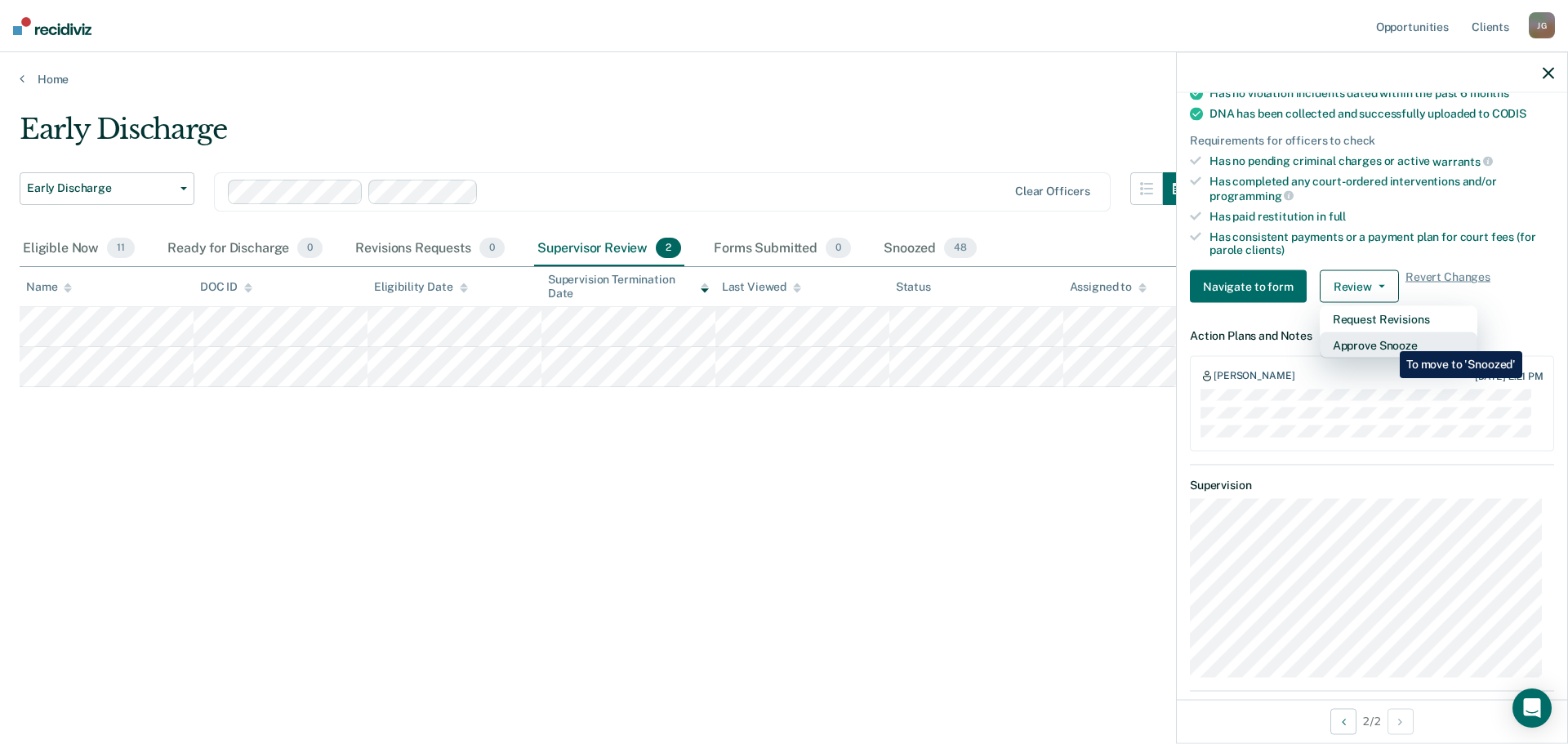
click at [1387, 339] on button "Approve Snooze" at bounding box center [1398, 345] width 157 height 26
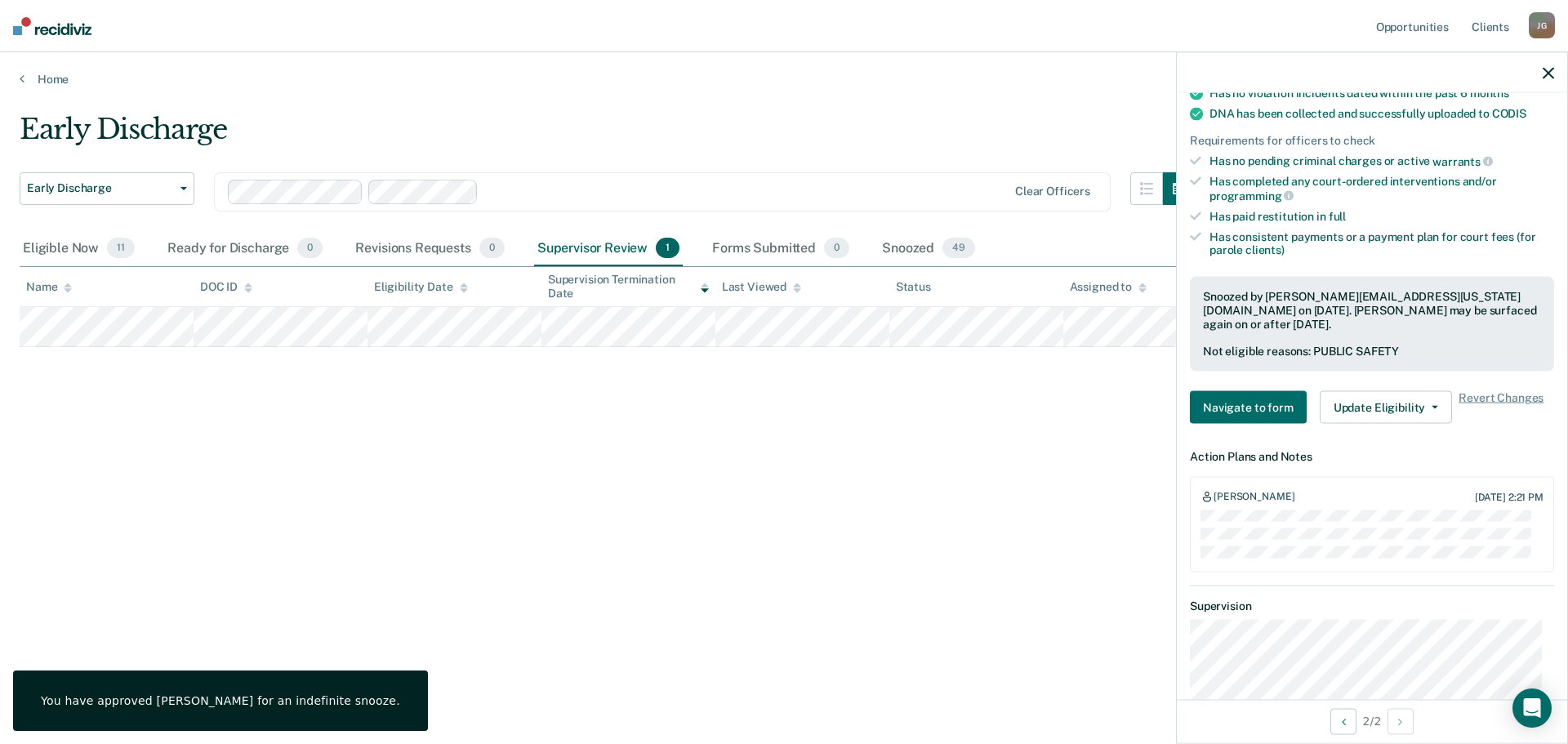
click at [1541, 81] on div at bounding box center [1372, 72] width 390 height 40
click at [1551, 70] on icon "button" at bounding box center [1548, 72] width 12 height 12
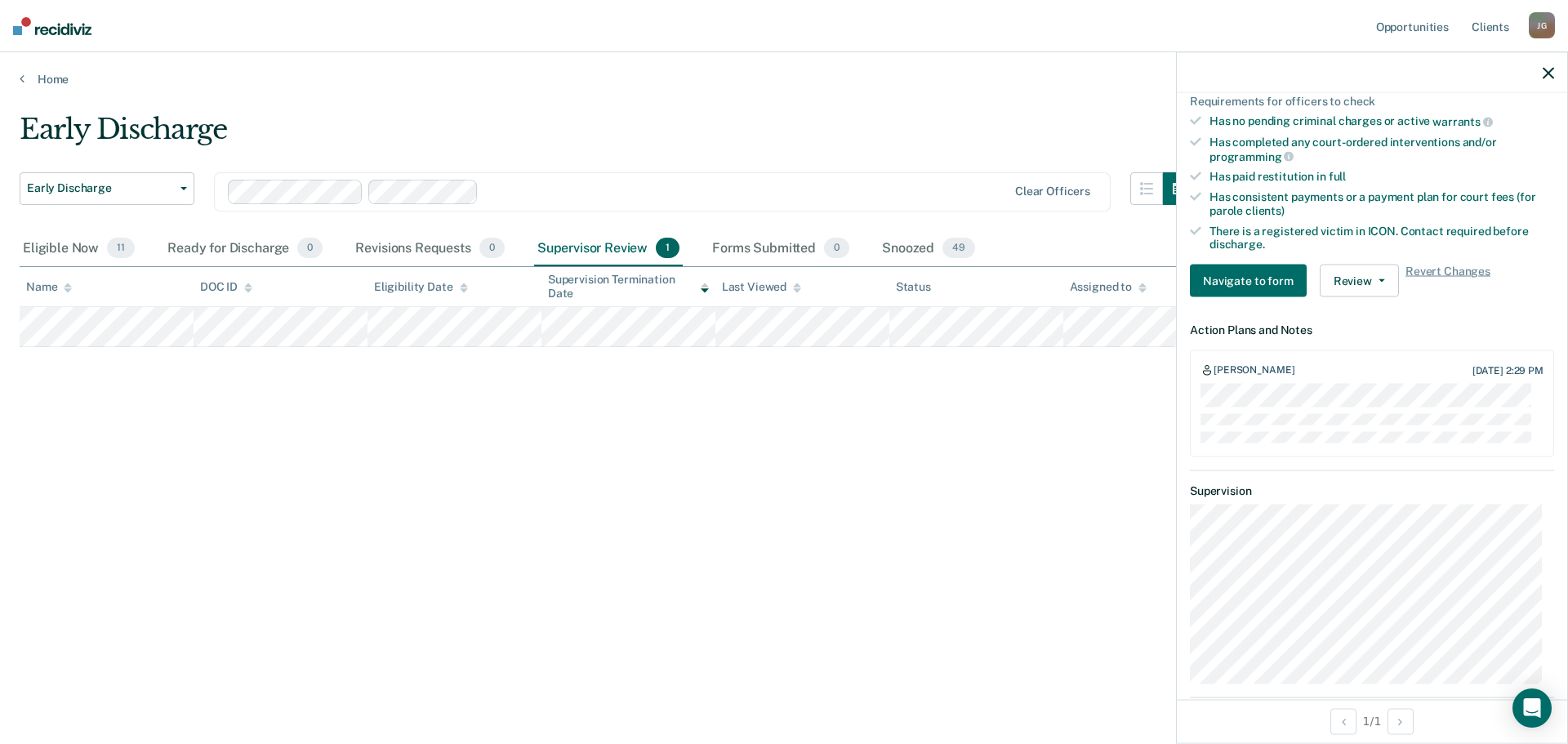
scroll to position [490, 0]
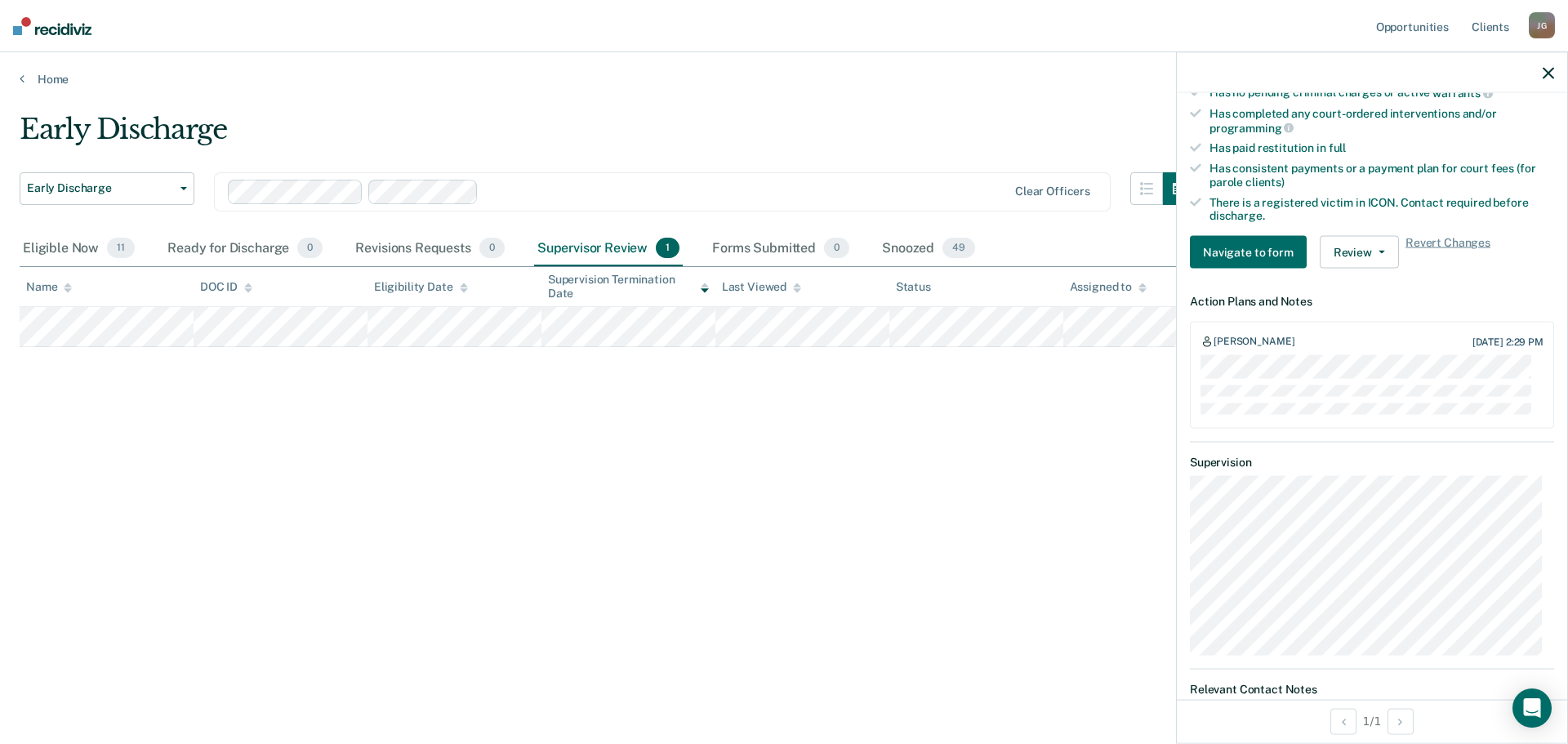
click at [1552, 70] on icon "button" at bounding box center [1548, 72] width 12 height 12
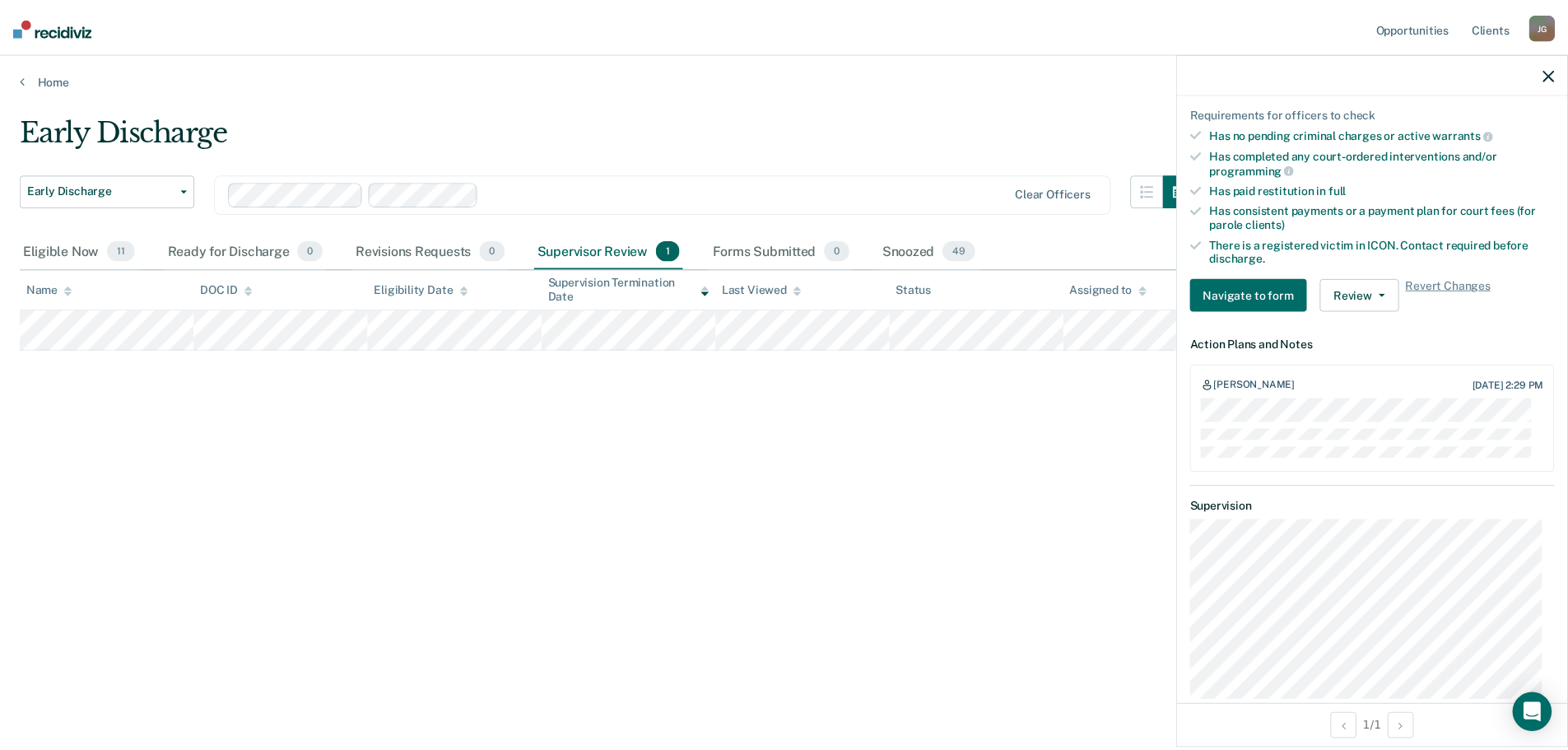
scroll to position [439, 0]
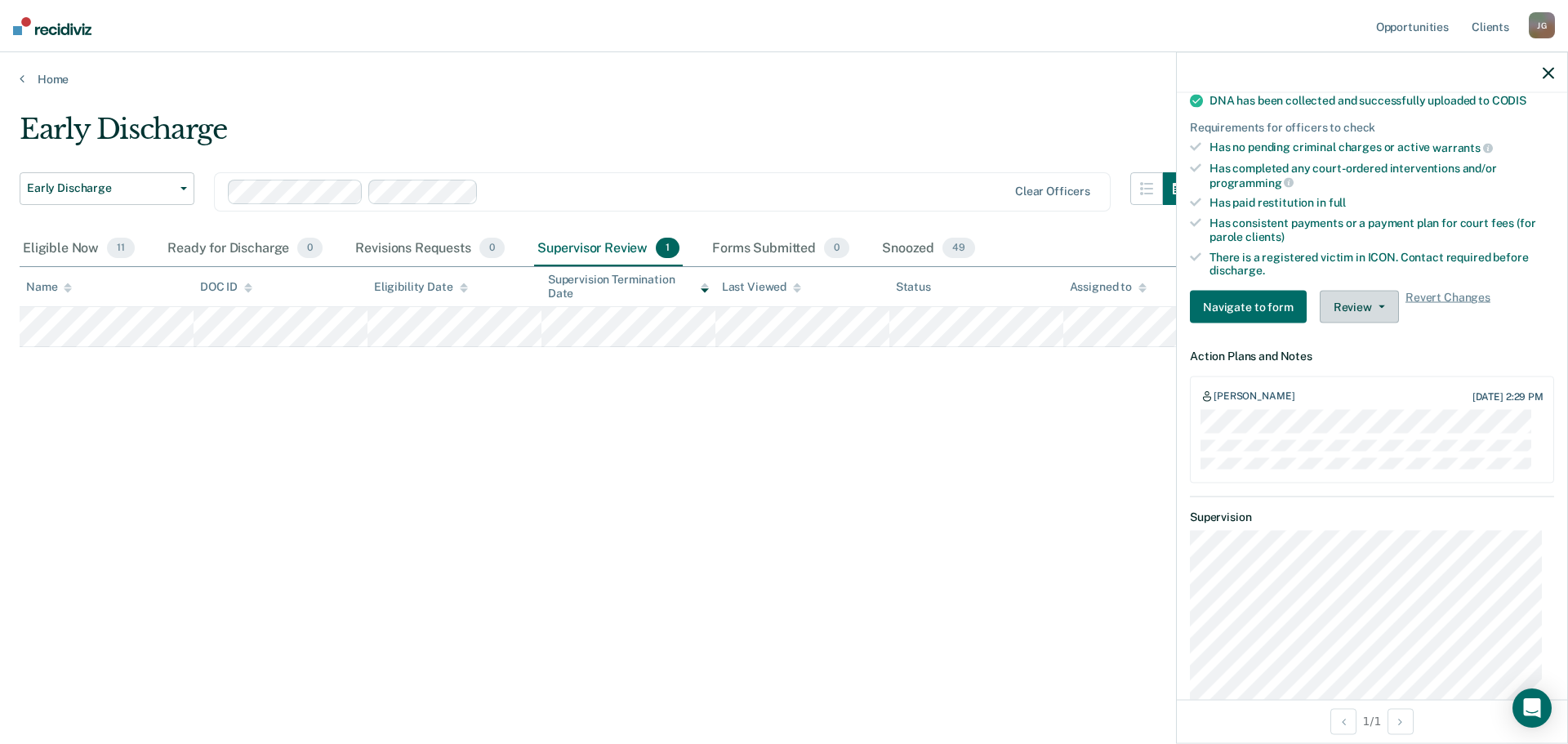
click at [1341, 316] on button "Review" at bounding box center [1359, 307] width 79 height 32
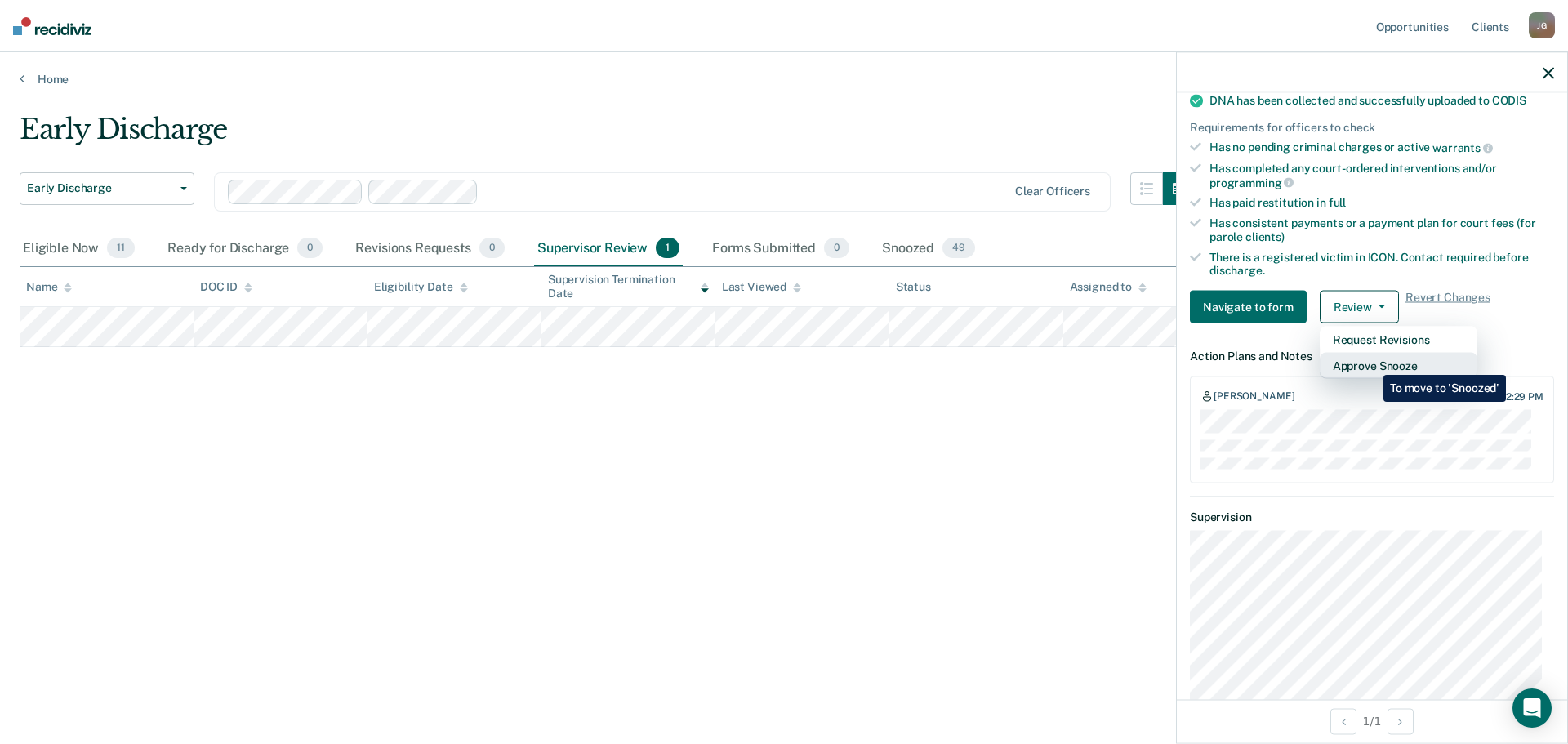
click at [1371, 363] on button "Approve Snooze" at bounding box center [1398, 365] width 157 height 26
